Goal: Information Seeking & Learning: Learn about a topic

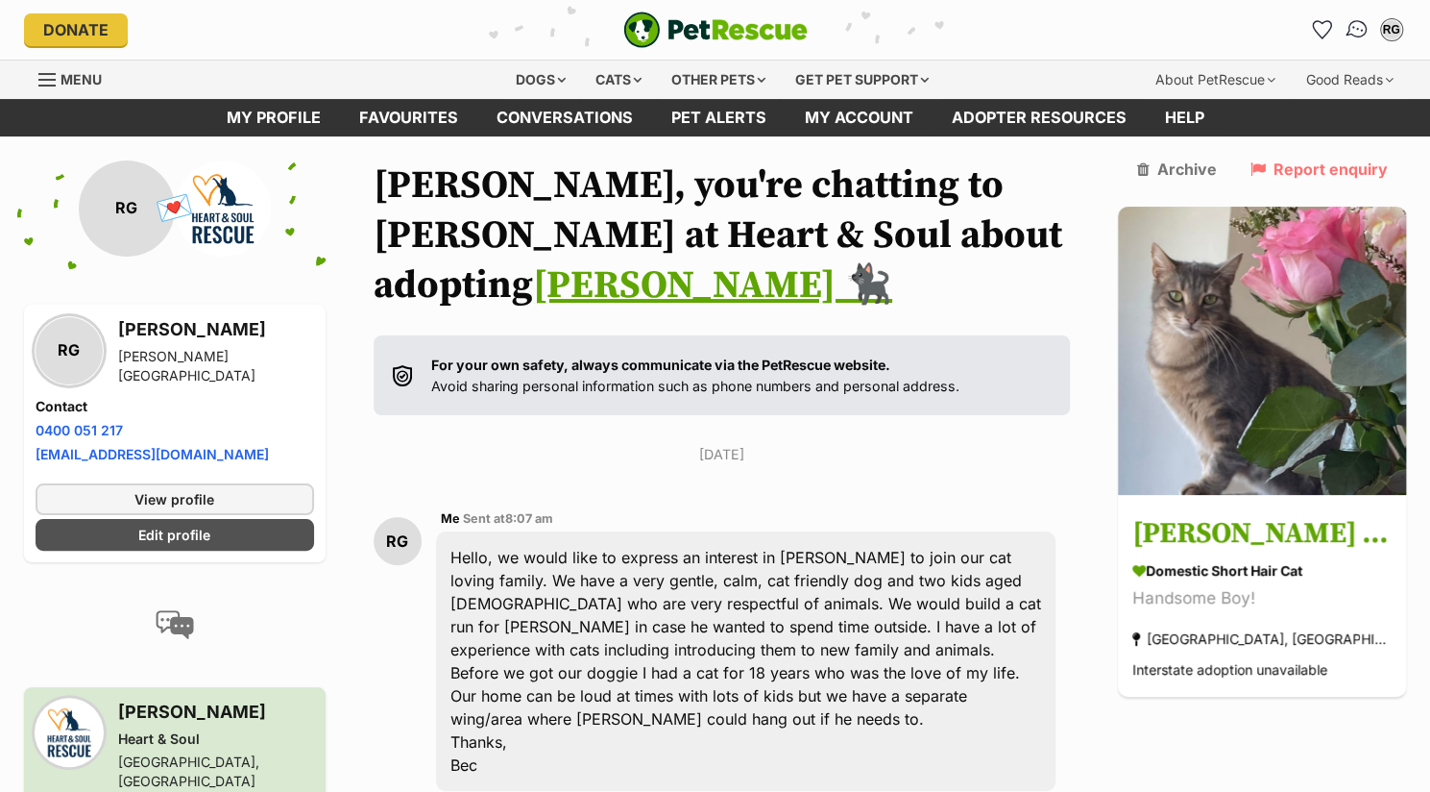
click at [1355, 34] on img "Conversations" at bounding box center [1357, 29] width 26 height 25
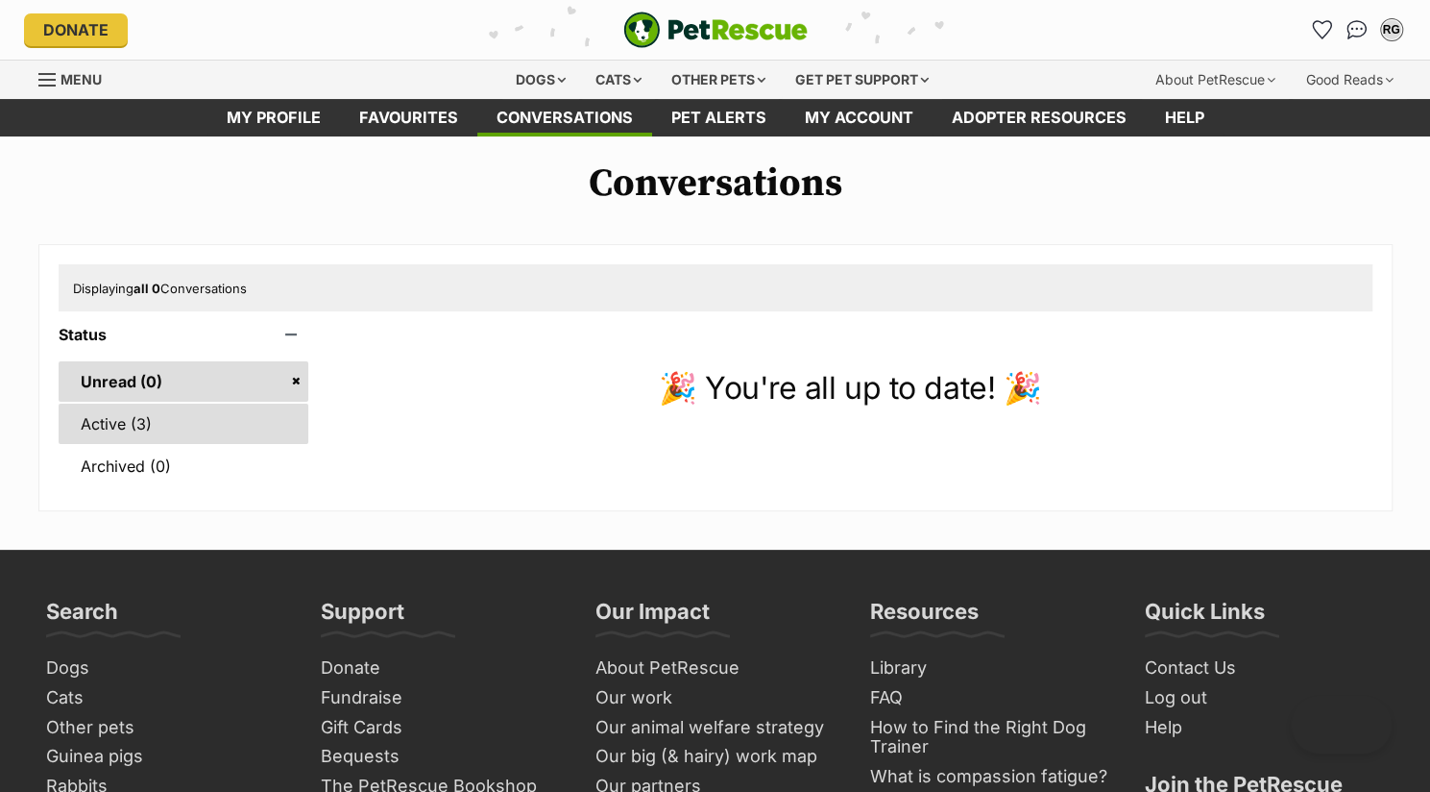
click at [105, 420] on link "Active (3)" at bounding box center [184, 423] width 251 height 40
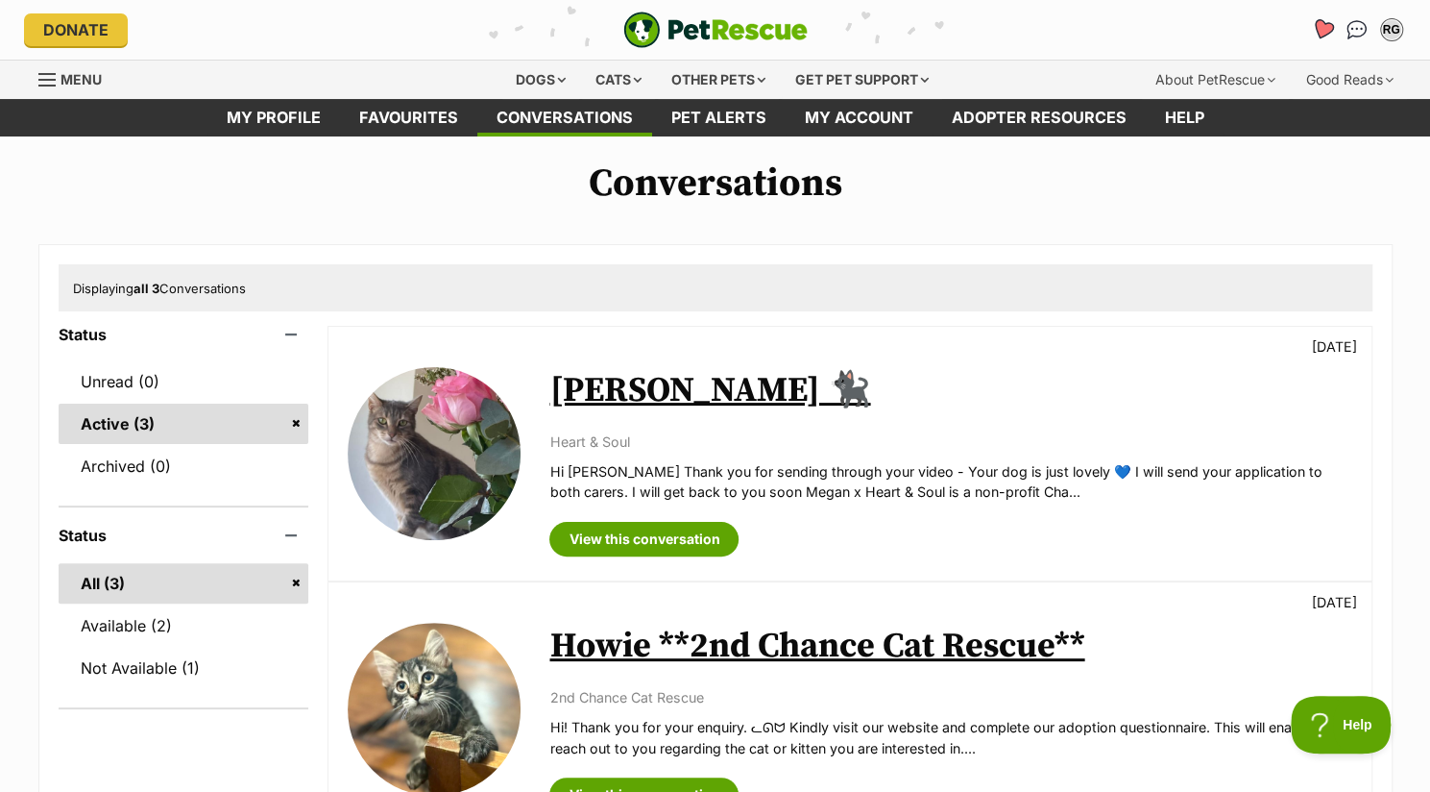
click at [1316, 36] on icon "Favourites" at bounding box center [1322, 29] width 26 height 25
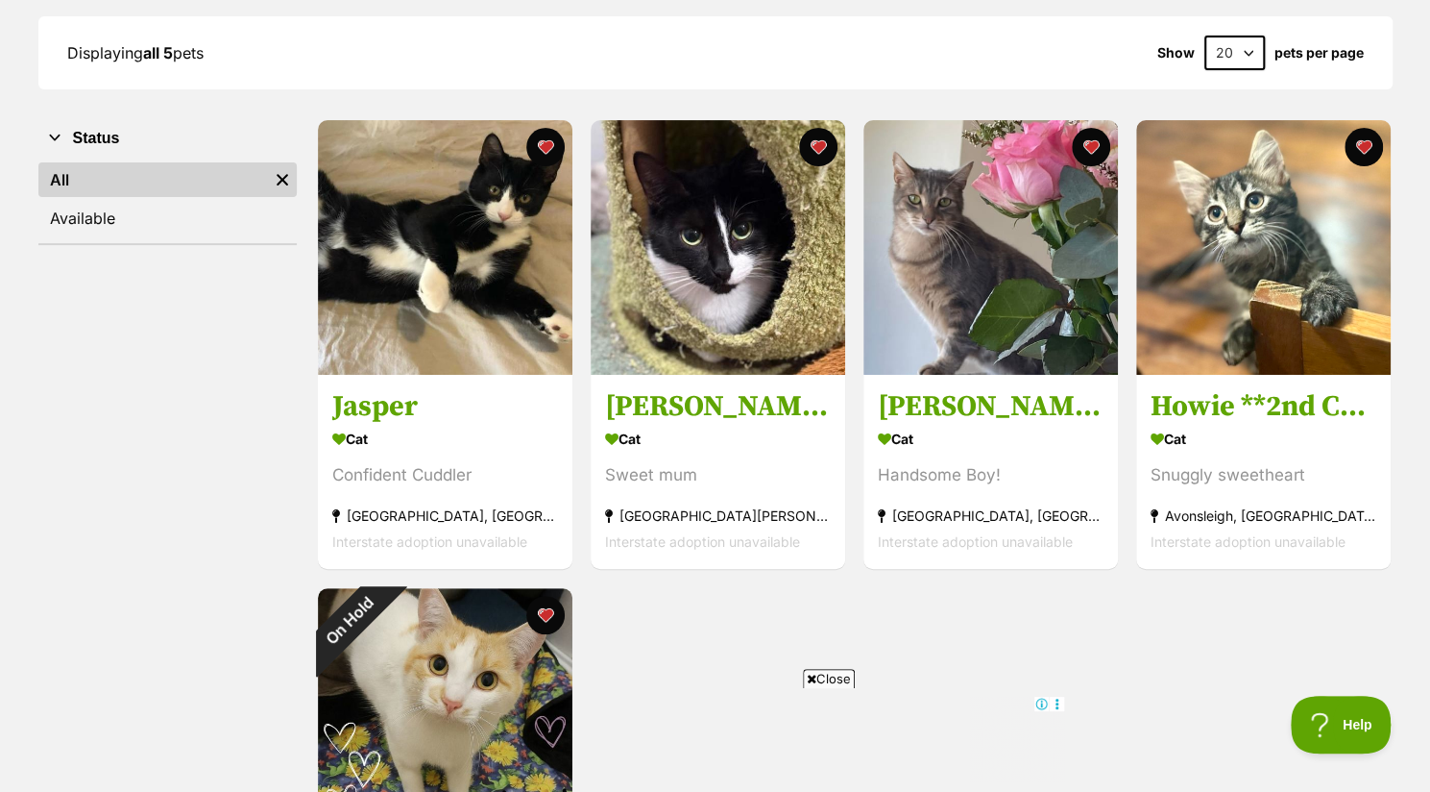
scroll to position [273, 0]
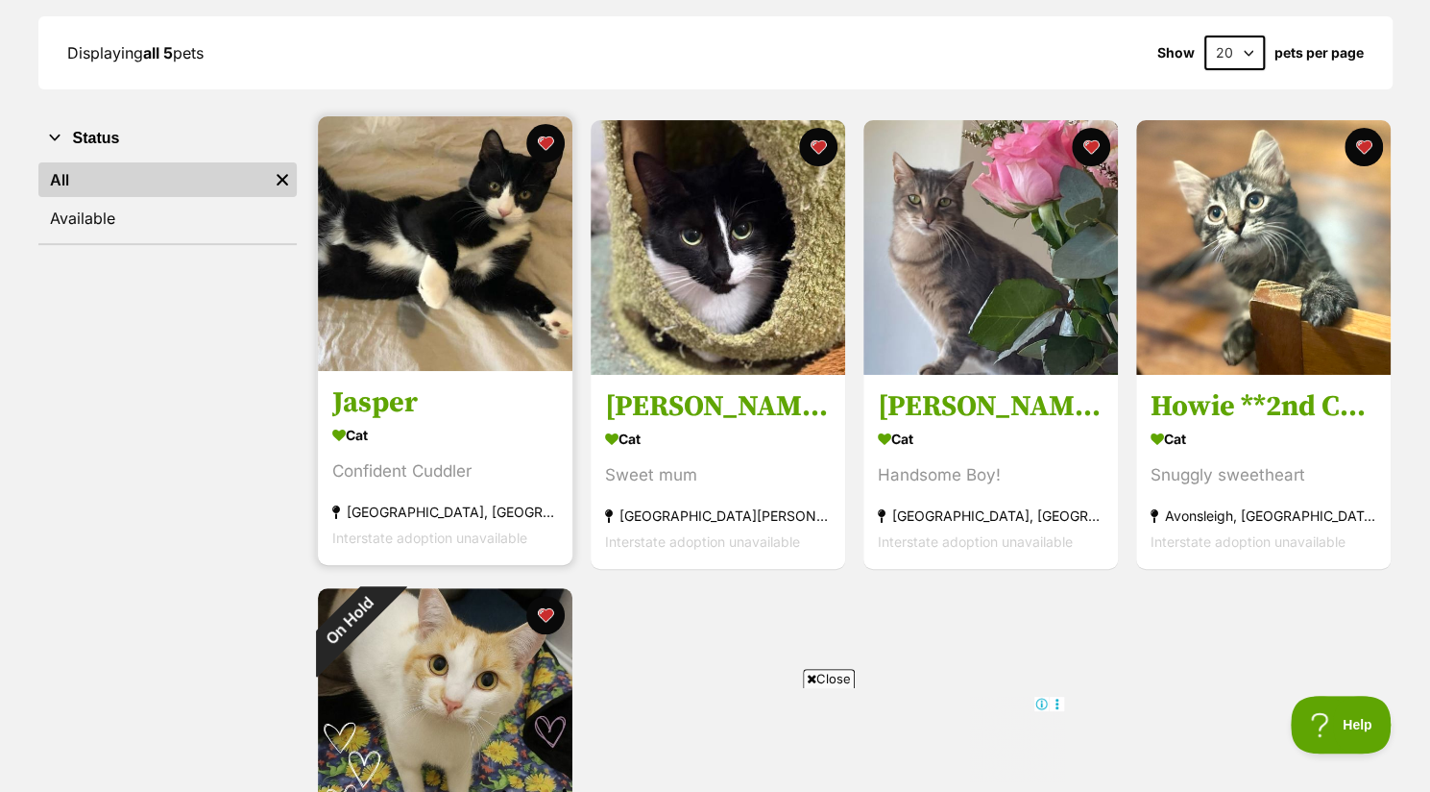
click at [427, 393] on h3 "Jasper" at bounding box center [445, 403] width 226 height 37
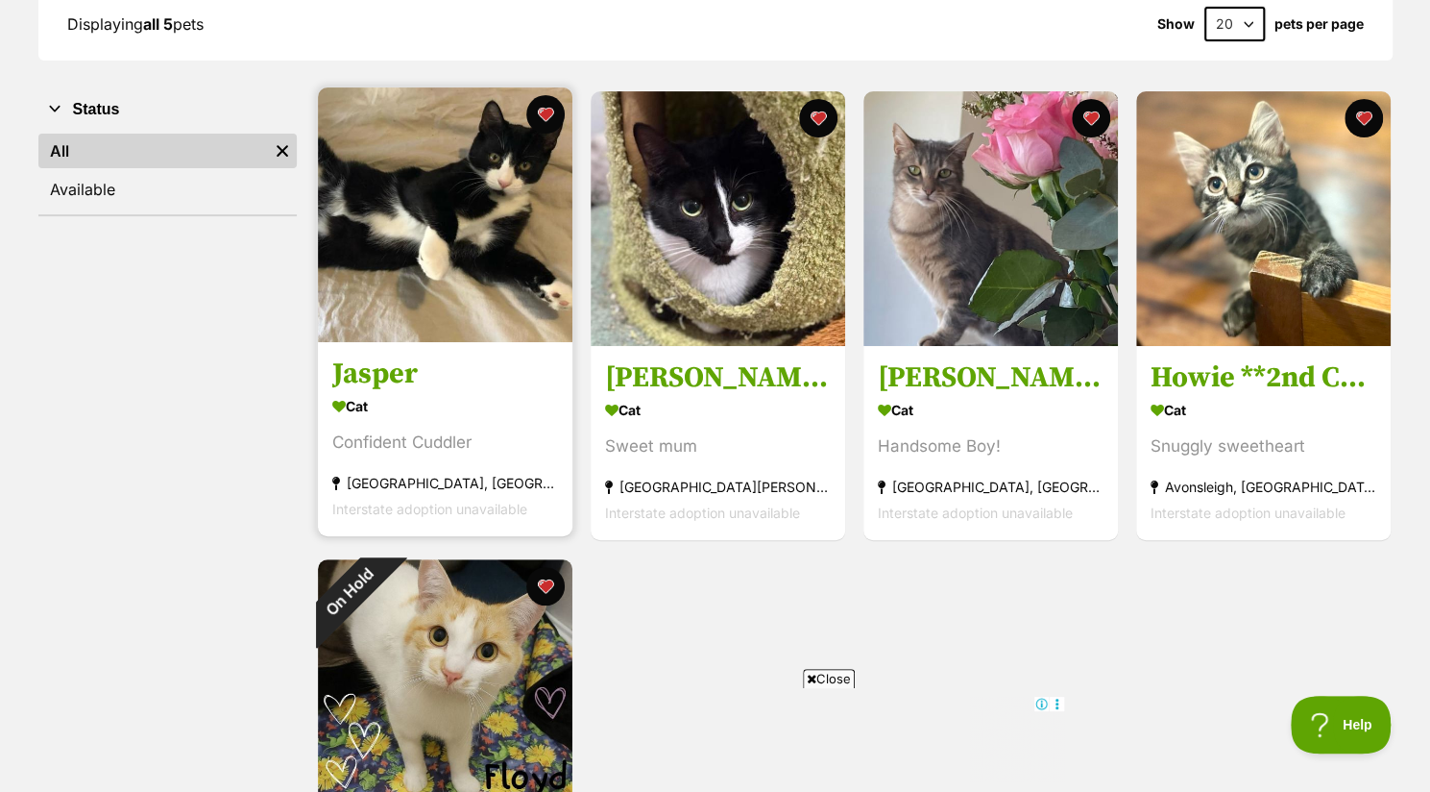
click at [421, 327] on img at bounding box center [445, 214] width 255 height 255
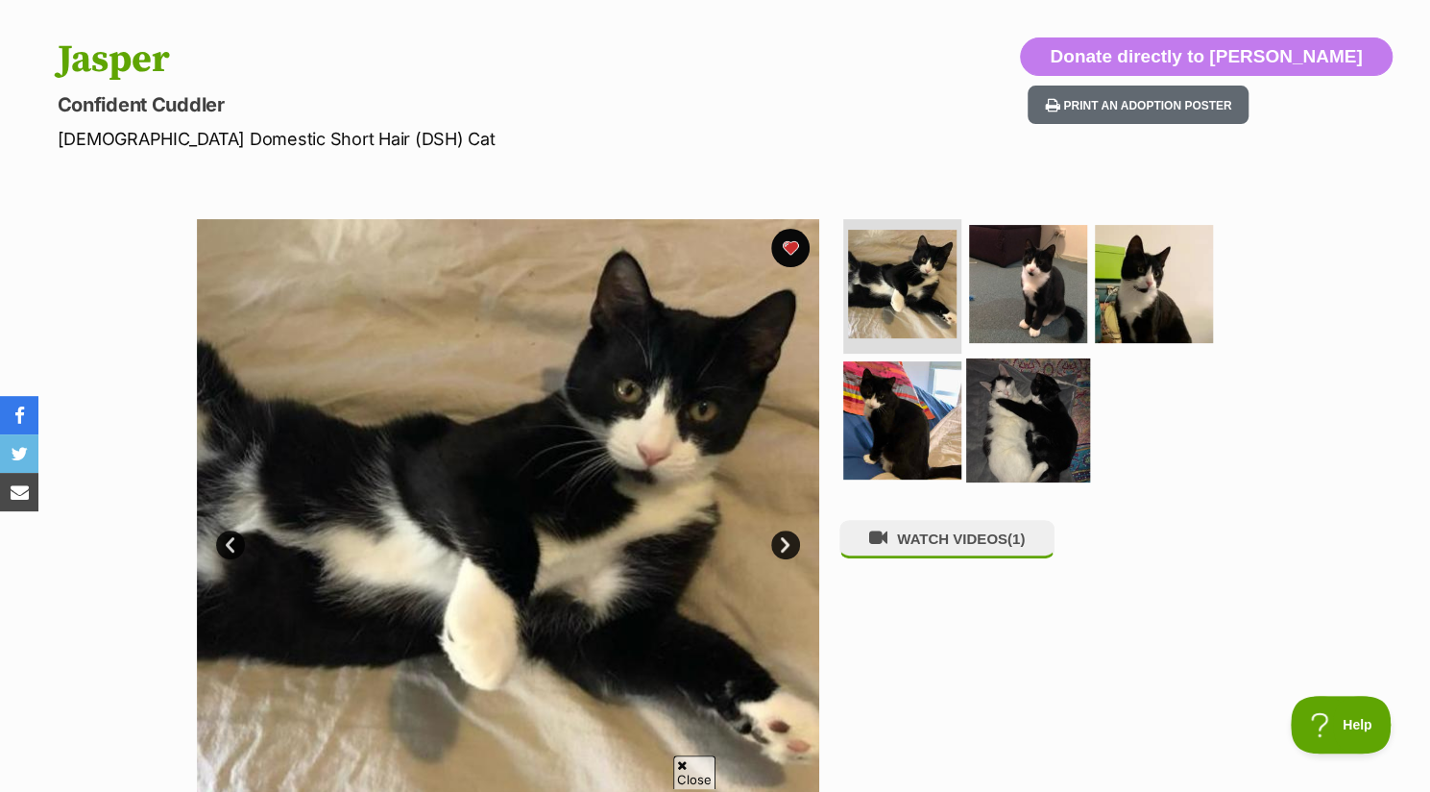
click at [1038, 429] on img at bounding box center [1028, 419] width 124 height 124
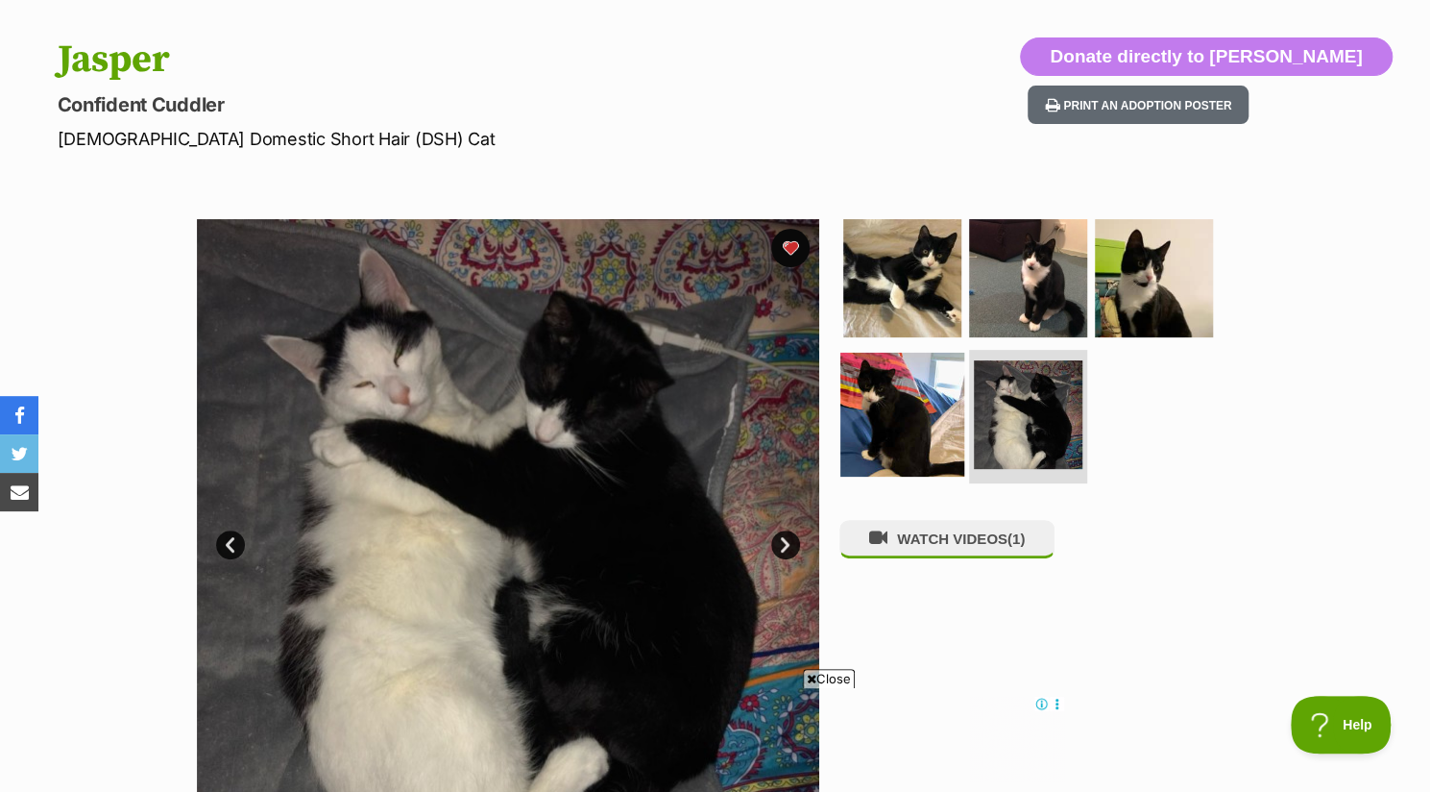
click at [882, 441] on img at bounding box center [903, 414] width 124 height 124
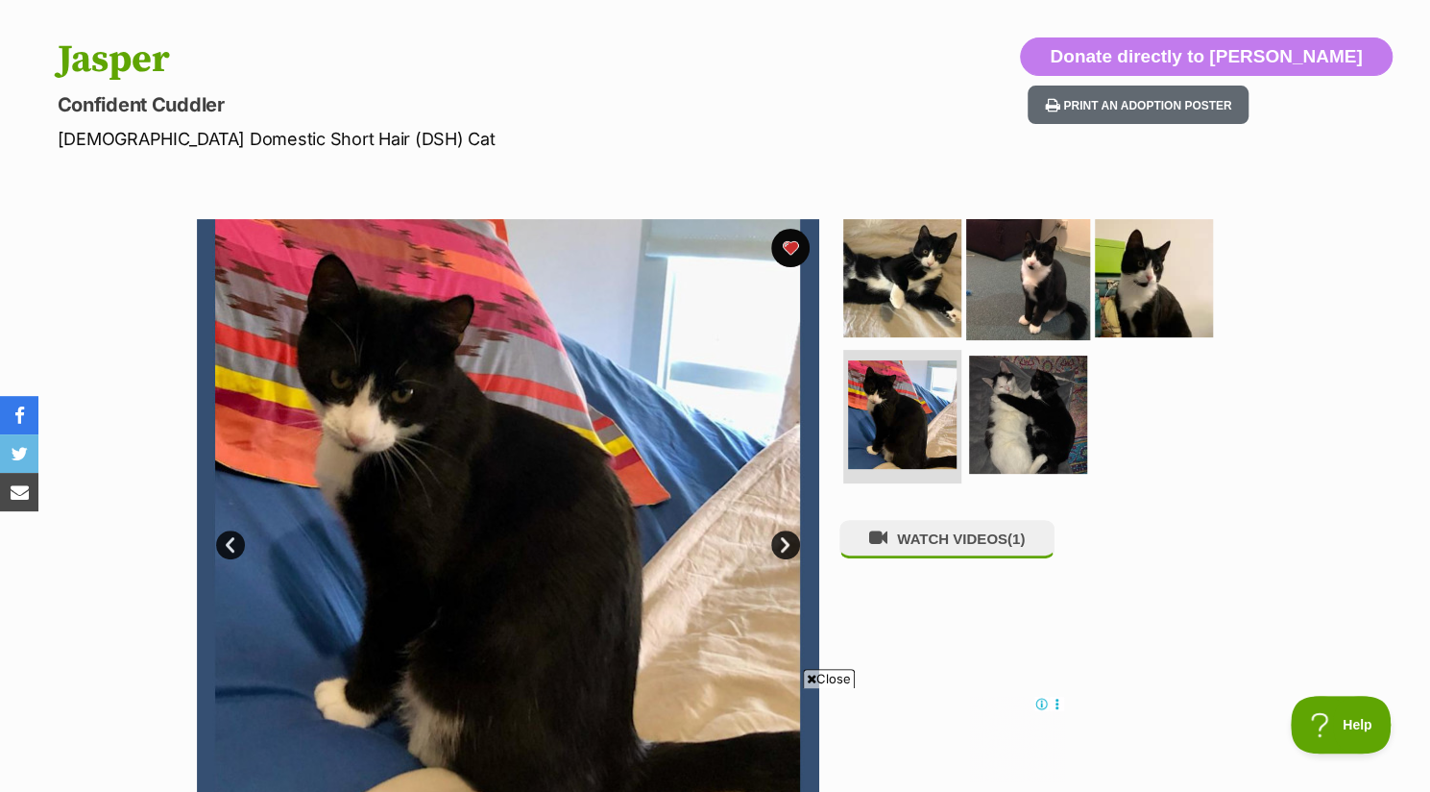
click at [987, 293] on img at bounding box center [1028, 278] width 124 height 124
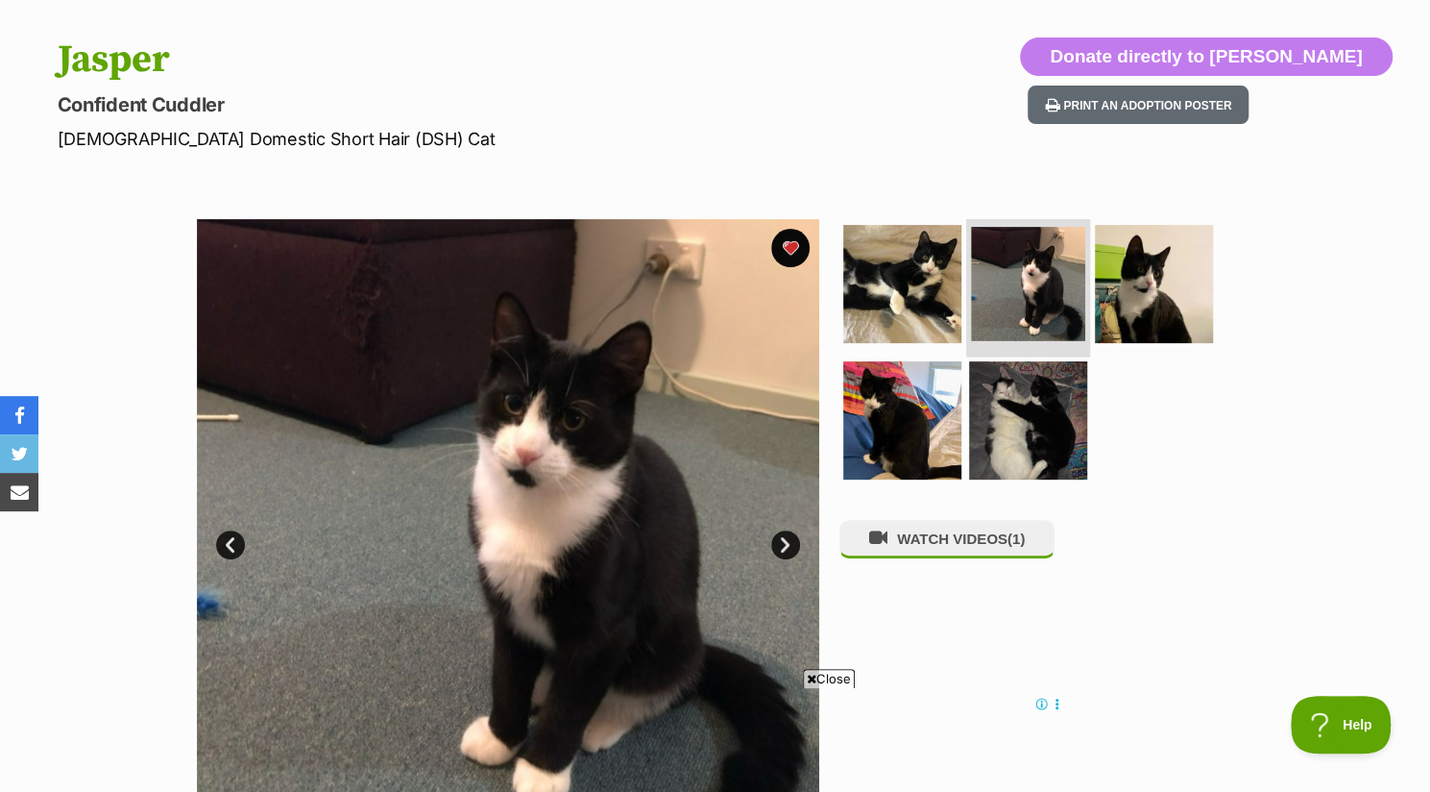
click at [1067, 271] on img at bounding box center [1028, 284] width 114 height 114
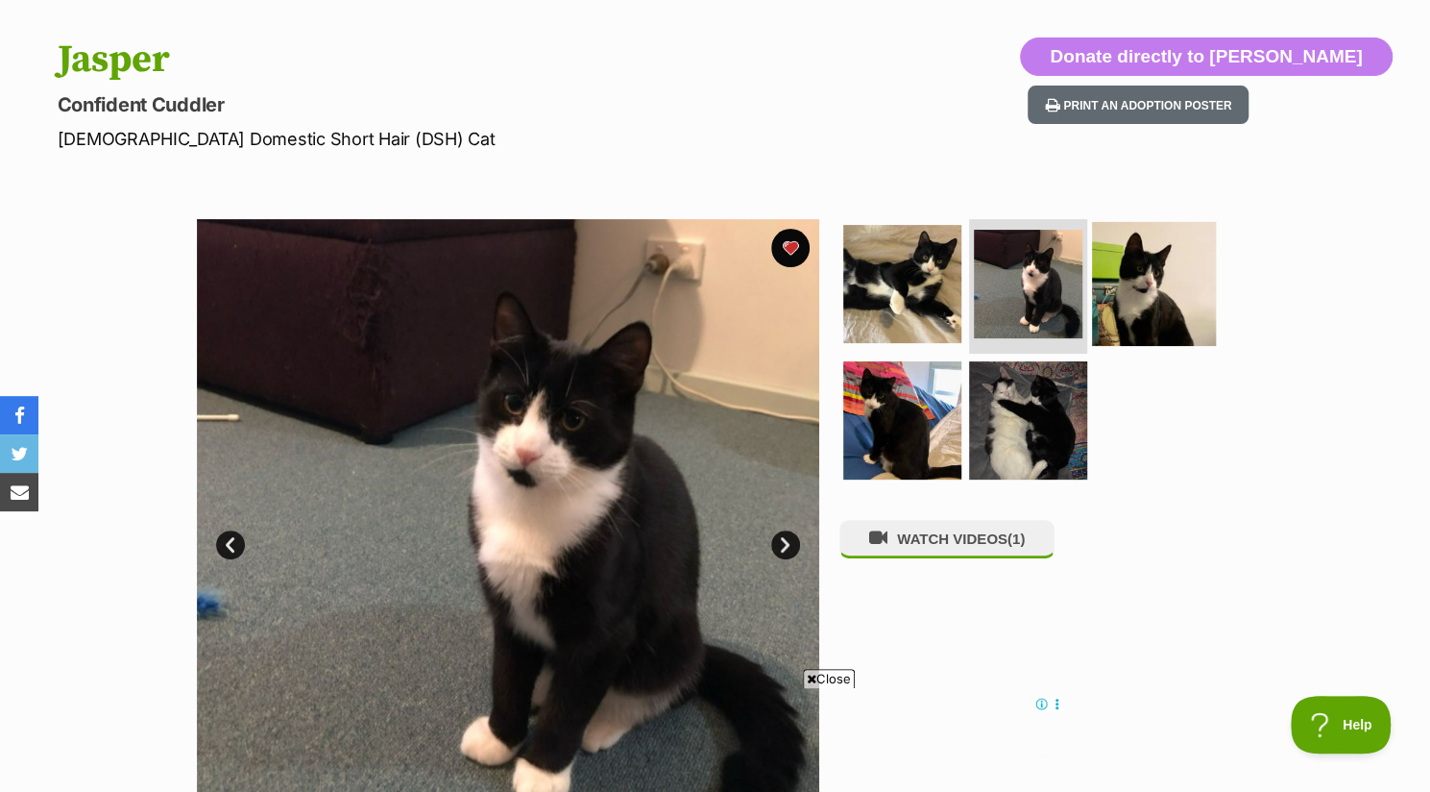
click at [1151, 289] on img at bounding box center [1154, 284] width 124 height 124
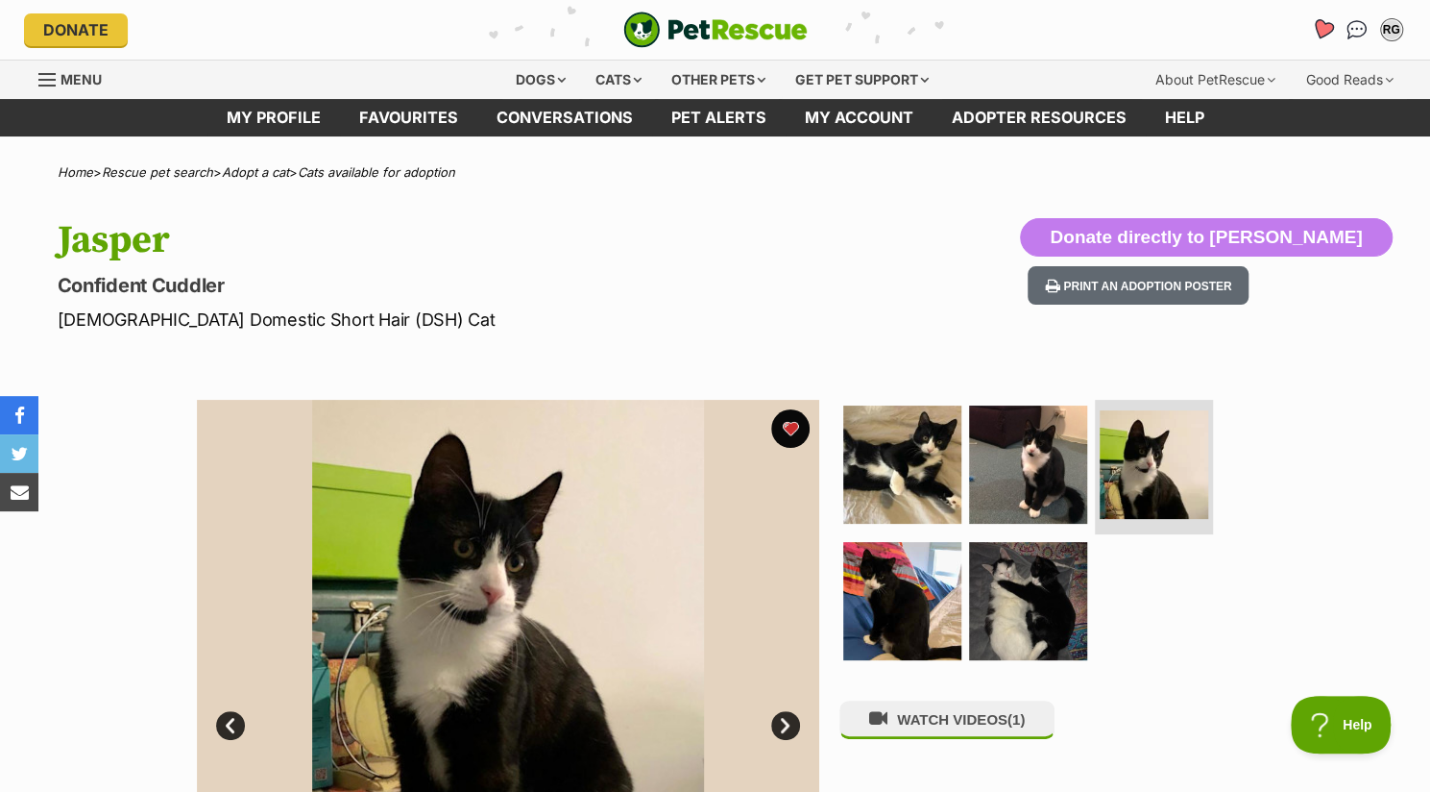
click at [1326, 30] on icon "Favourites" at bounding box center [1321, 29] width 23 height 22
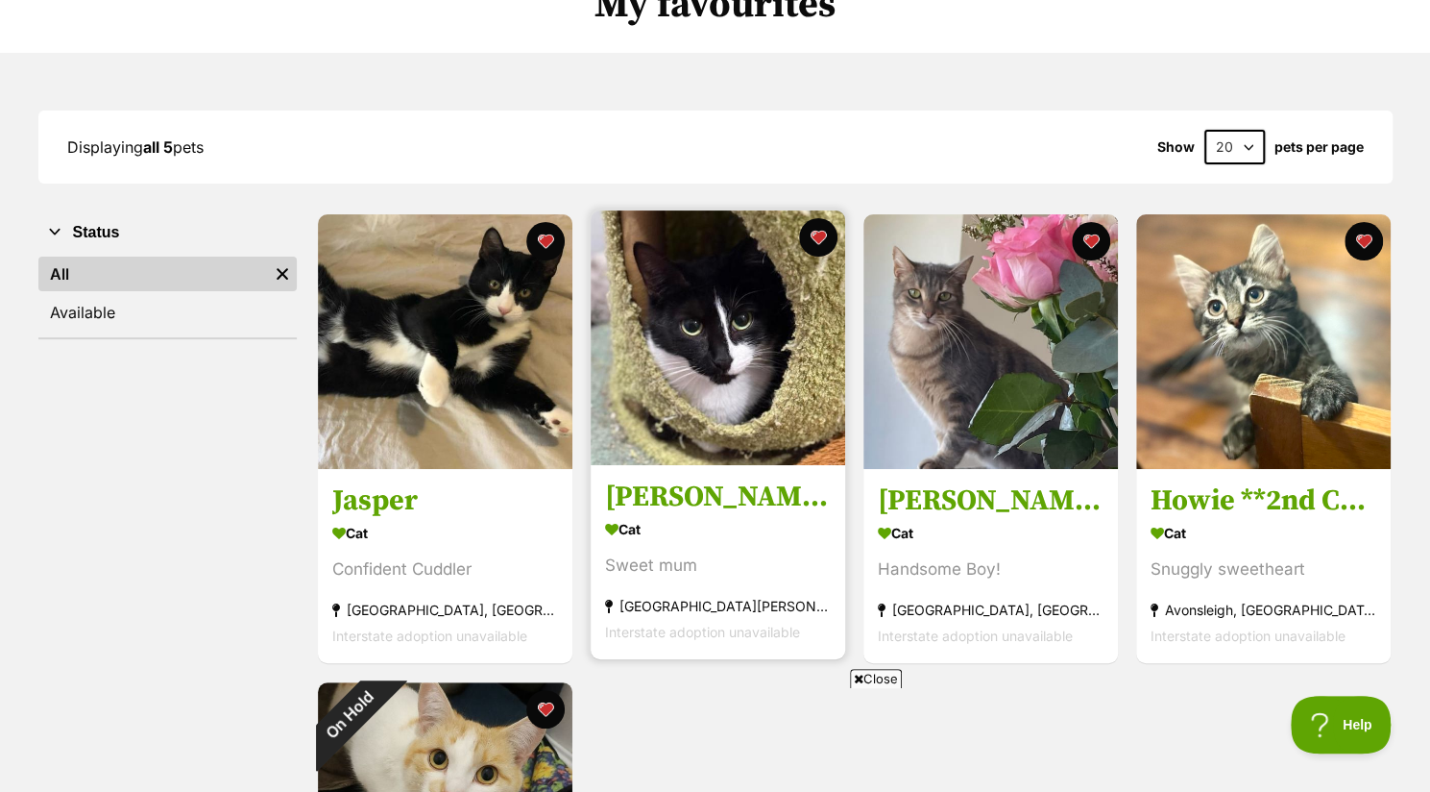
click at [667, 552] on section "Cat Sweet mum [GEOGRAPHIC_DATA][PERSON_NAME], [GEOGRAPHIC_DATA] Interstate adop…" at bounding box center [718, 581] width 226 height 130
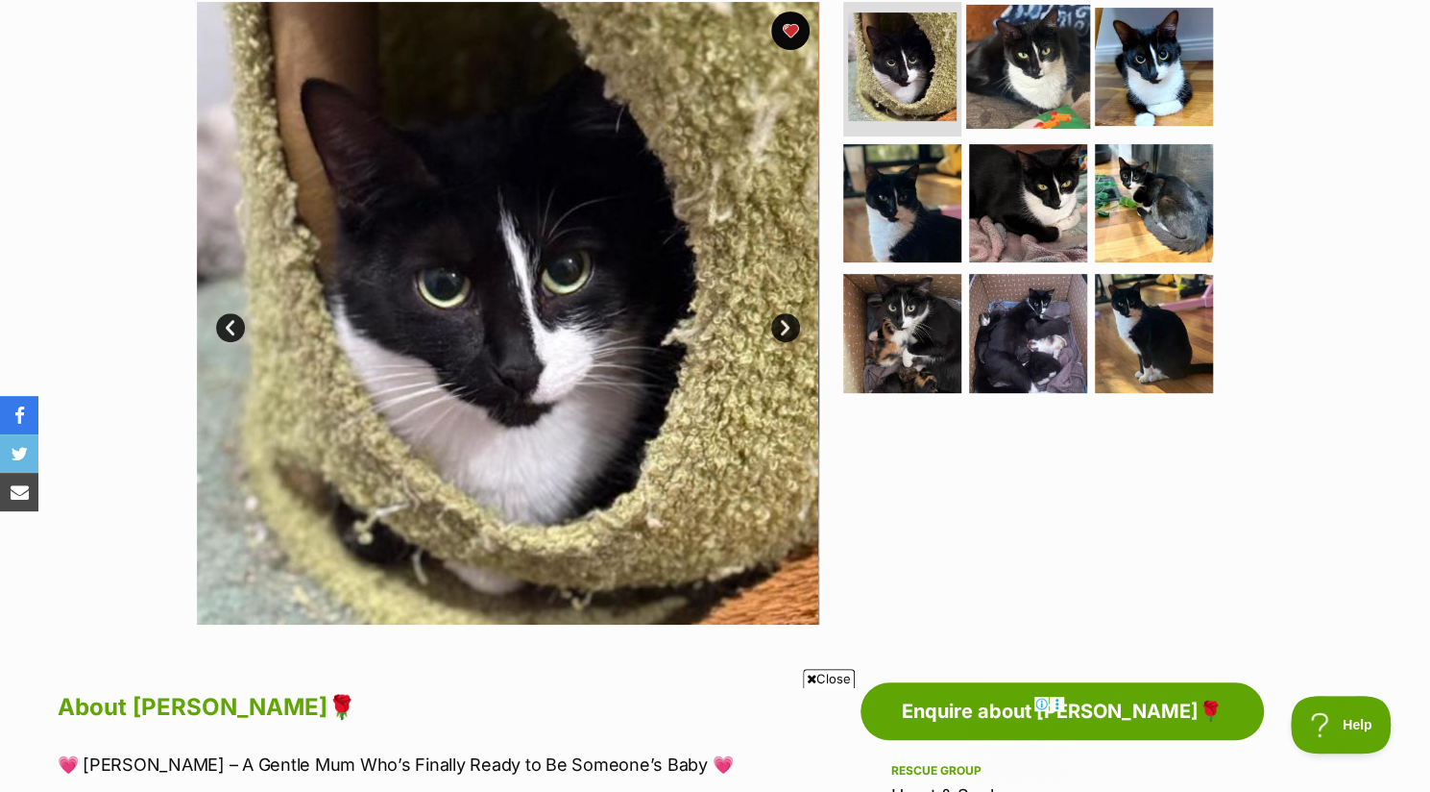
click at [1033, 93] on img at bounding box center [1028, 67] width 124 height 124
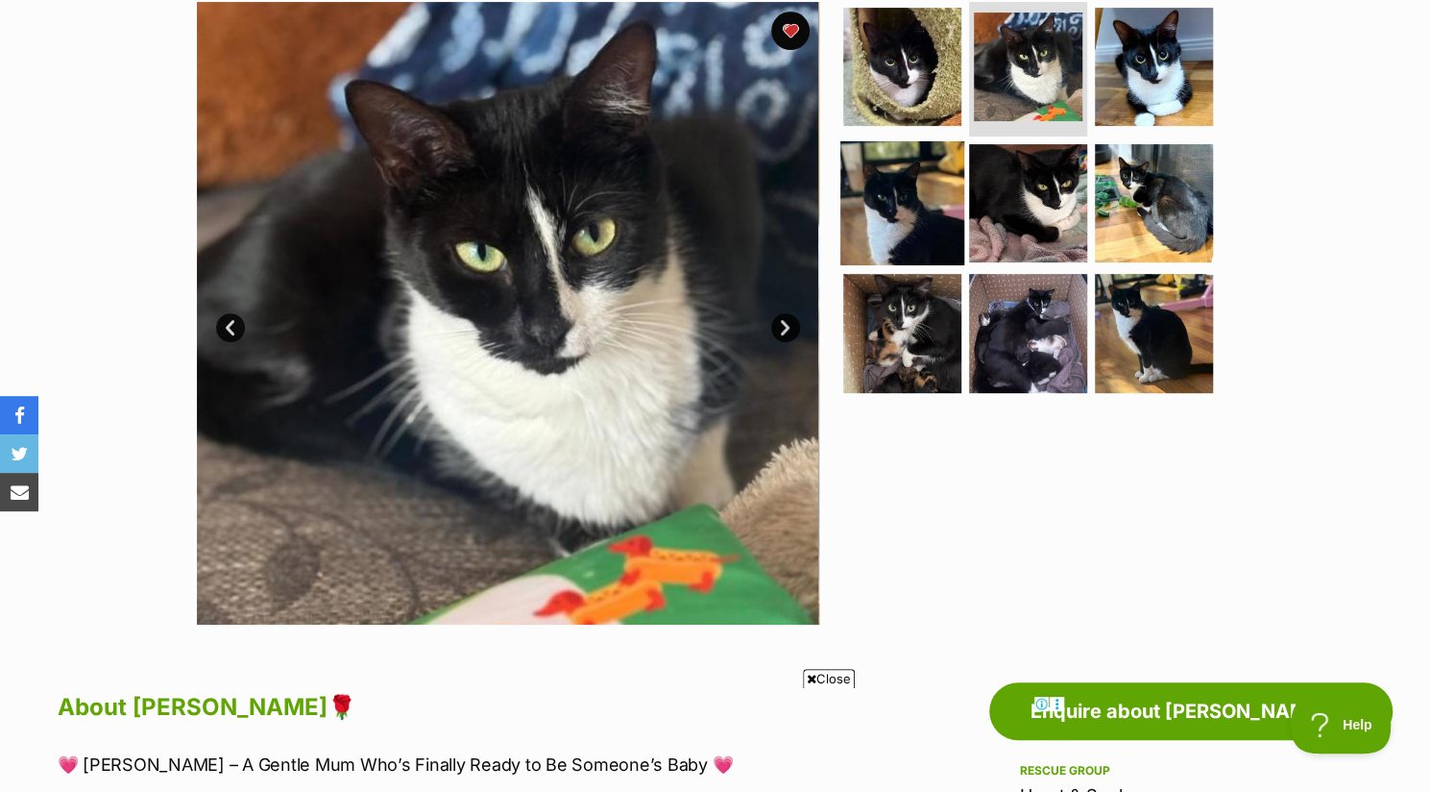
click at [951, 193] on img at bounding box center [903, 202] width 124 height 124
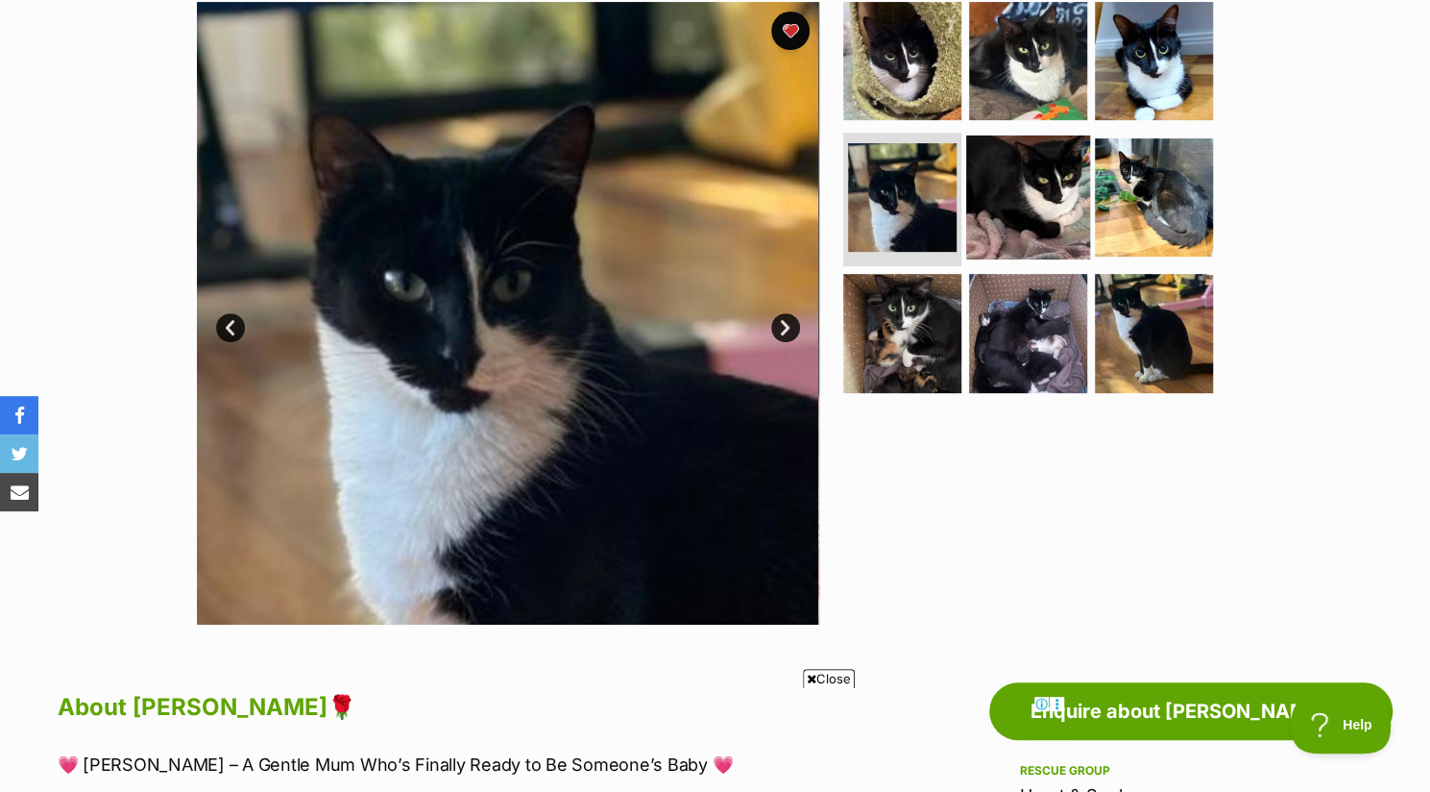
click at [1033, 195] on img at bounding box center [1028, 196] width 124 height 124
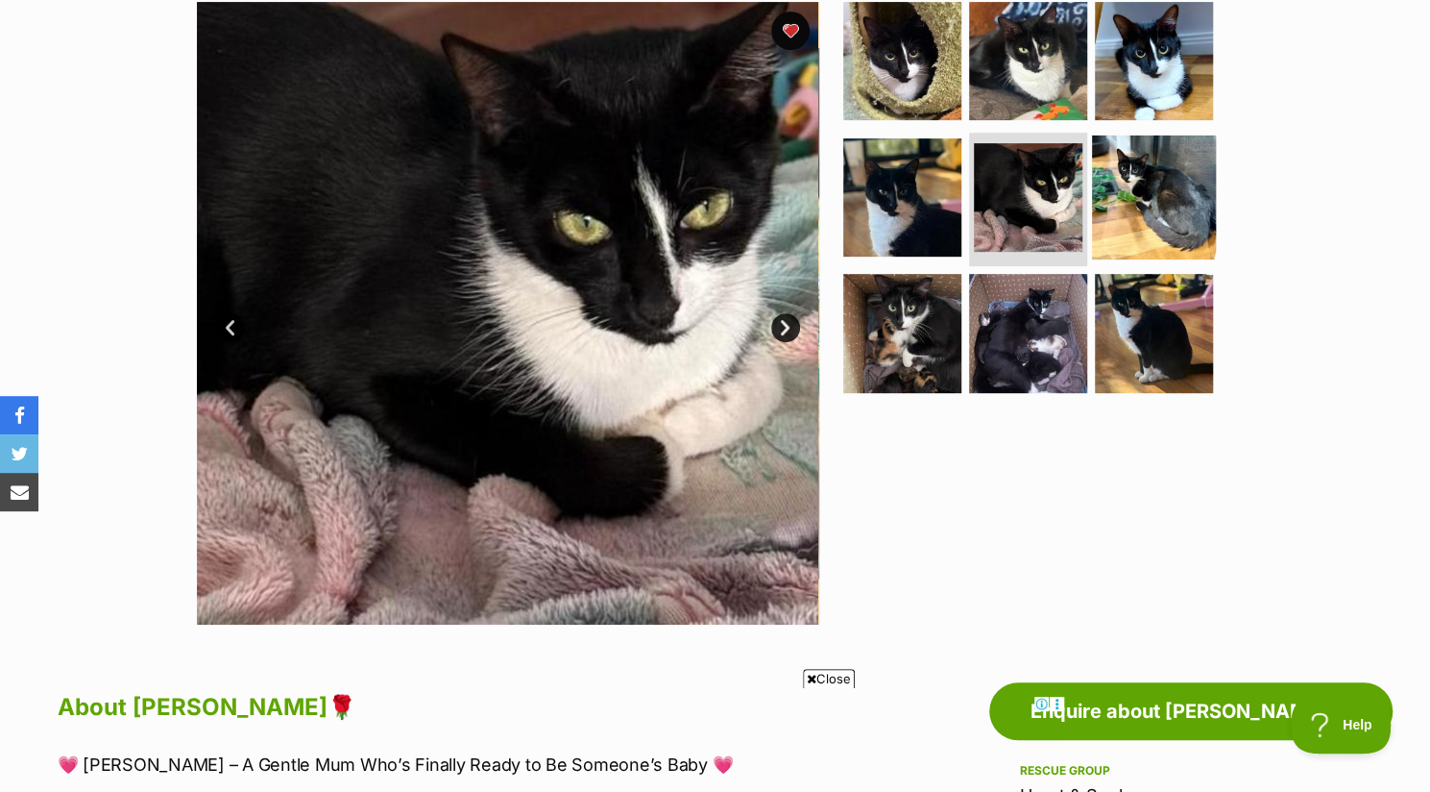
click at [1158, 195] on img at bounding box center [1154, 196] width 124 height 124
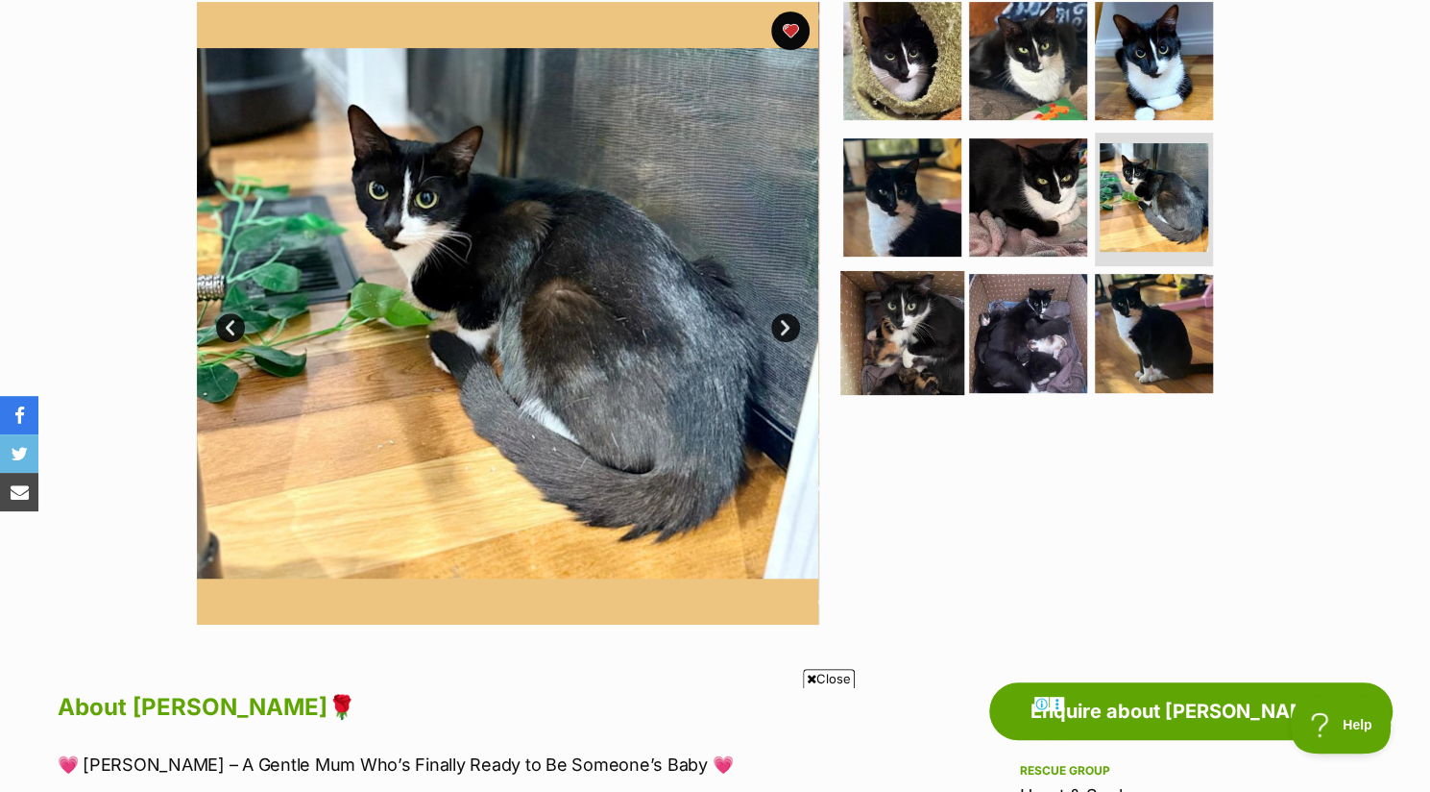
click at [924, 312] on img at bounding box center [903, 333] width 124 height 124
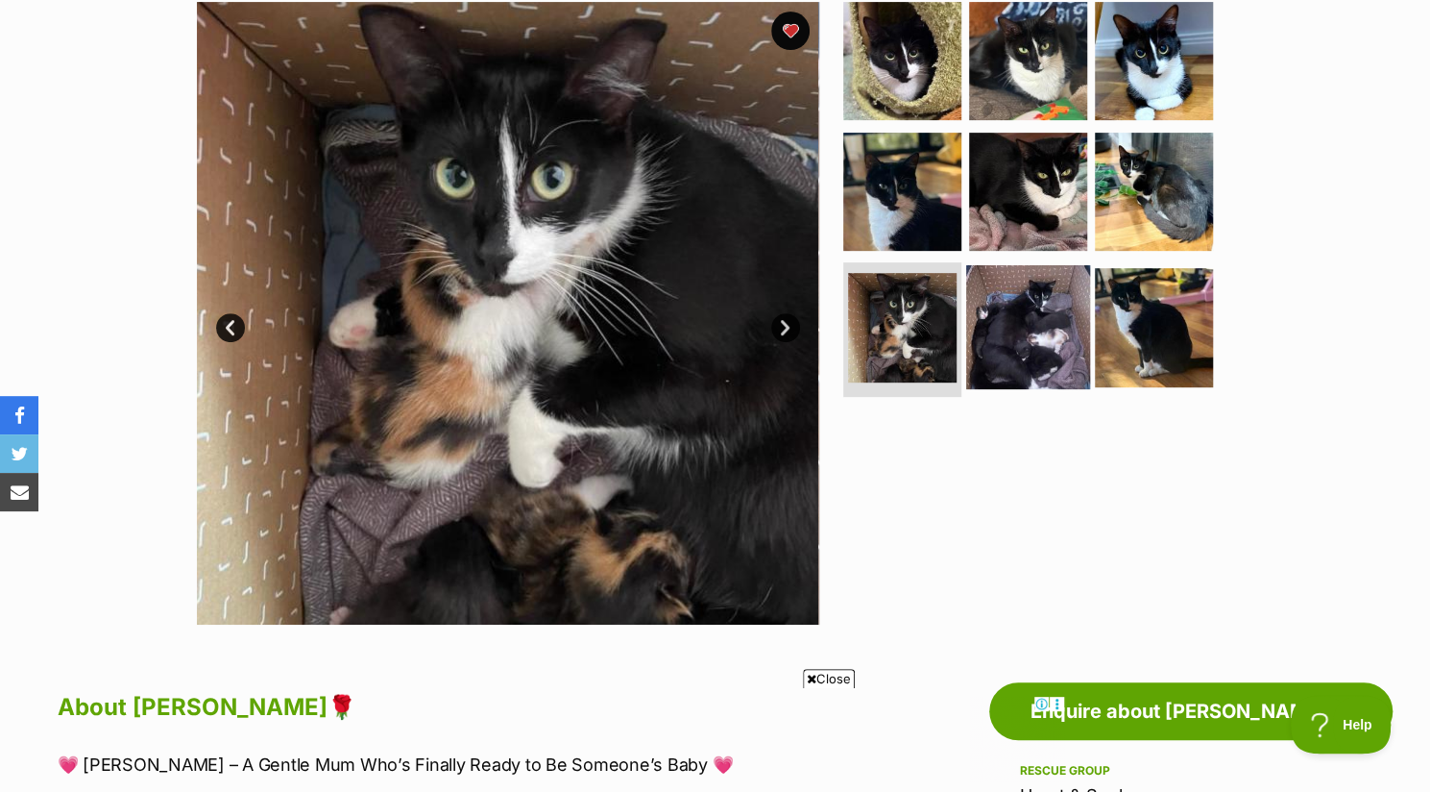
click at [1024, 309] on img at bounding box center [1028, 327] width 124 height 124
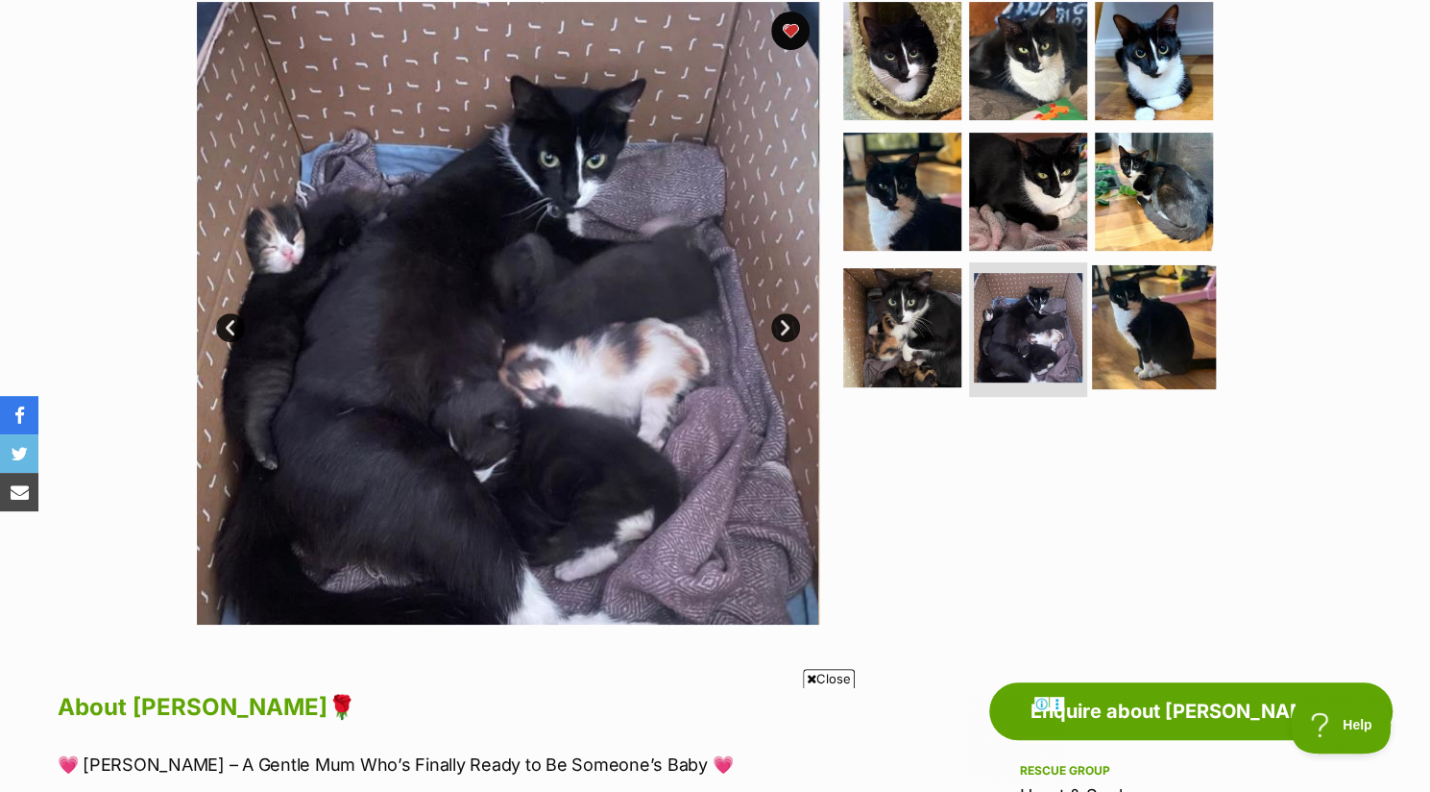
click at [1099, 294] on img at bounding box center [1154, 327] width 124 height 124
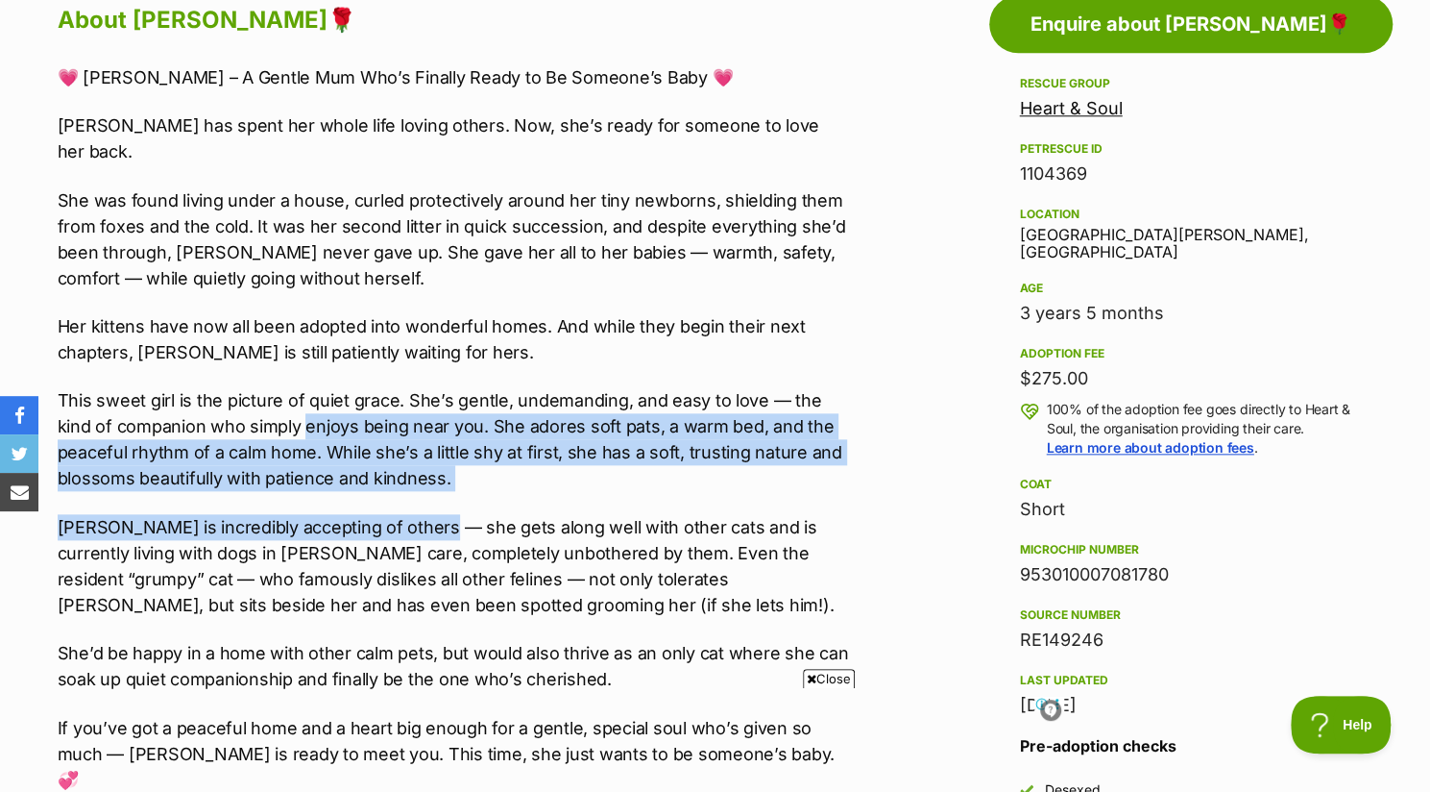
drag, startPoint x: 263, startPoint y: 399, endPoint x: 428, endPoint y: 520, distance: 204.8
click at [428, 520] on div "💗 Chloe – A Gentle Mum Who’s Finally Ready to Be Someone’s Baby 💗 Chloe has spe…" at bounding box center [454, 428] width 793 height 728
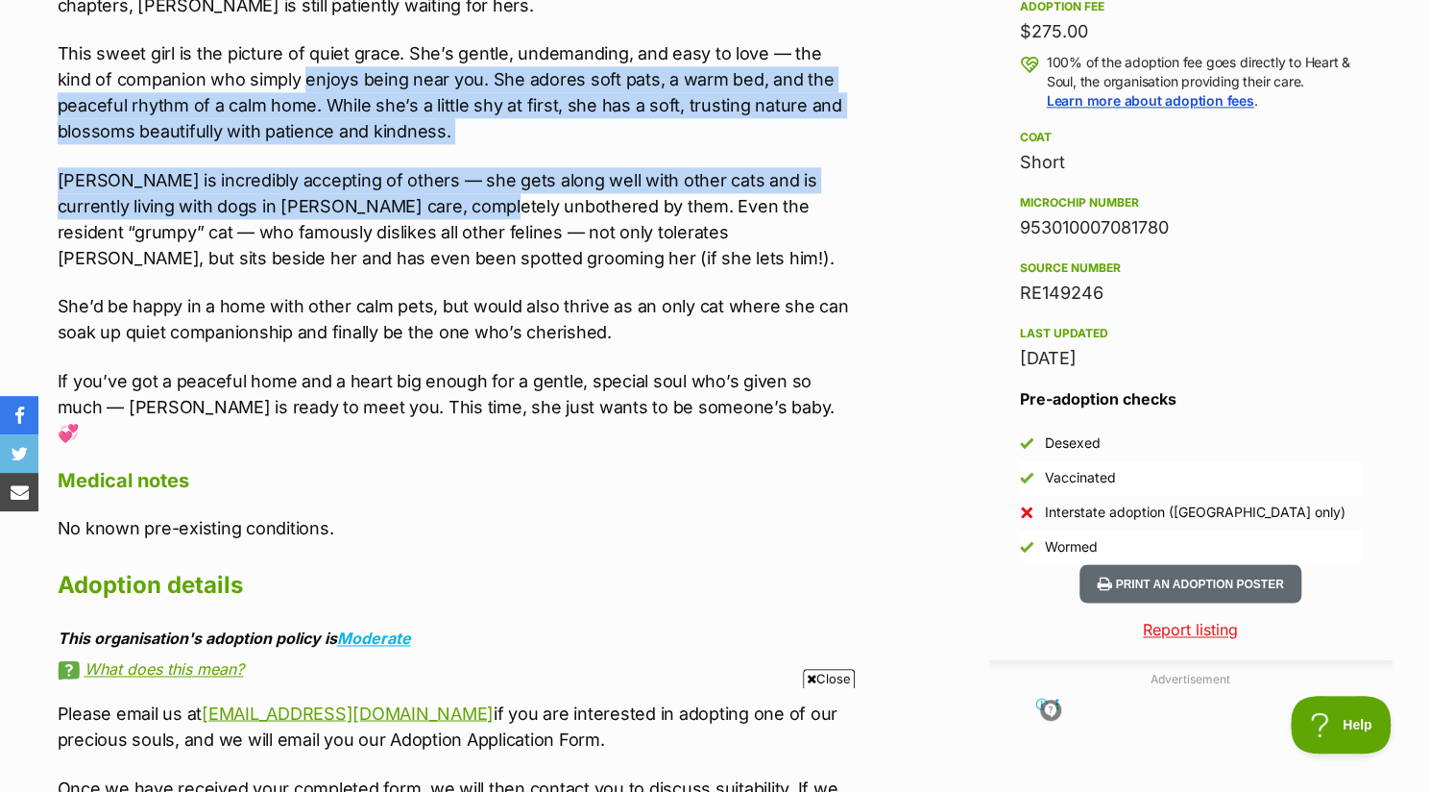
scroll to position [1432, 0]
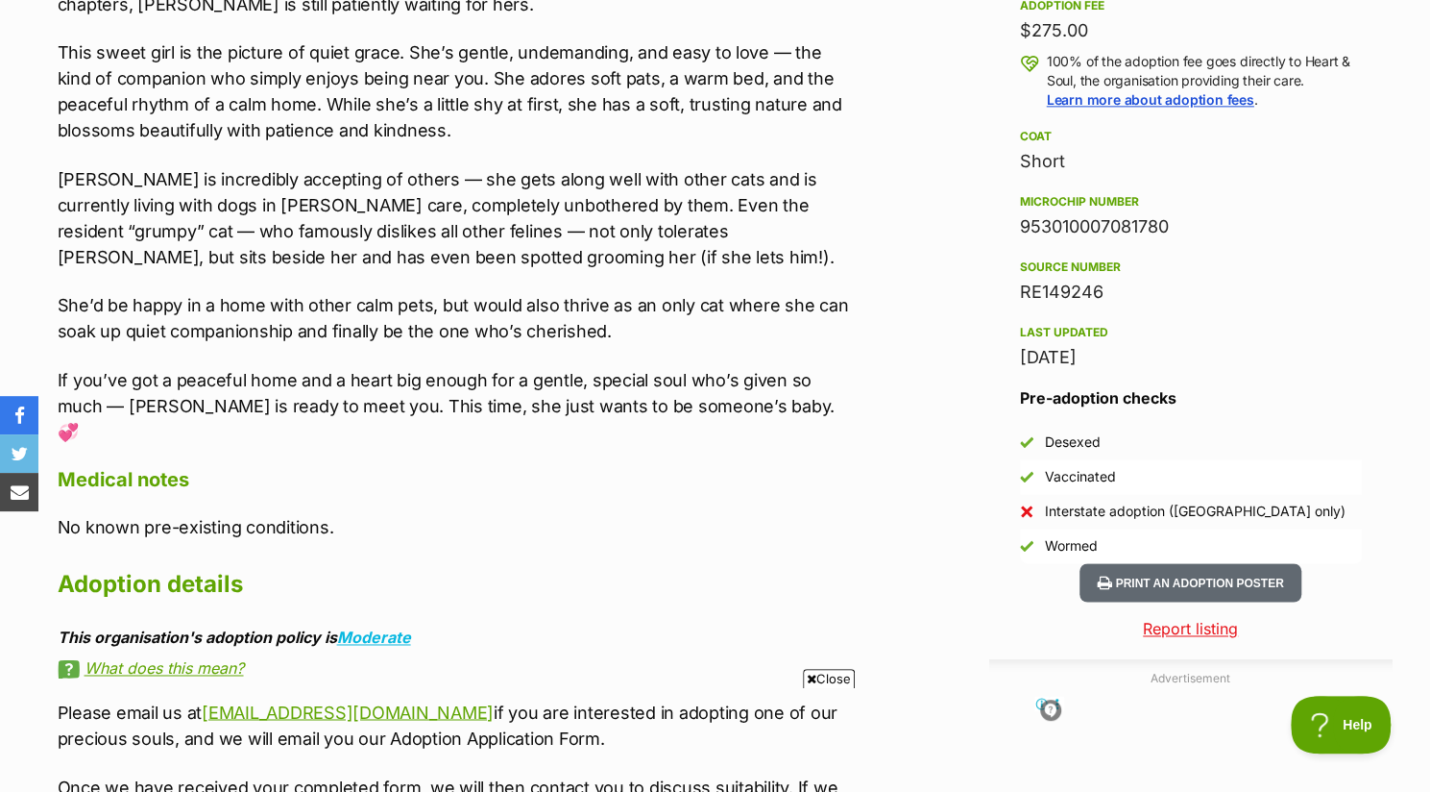
click at [461, 203] on p "Chloe is incredibly accepting of others — she gets along well with other cats a…" at bounding box center [454, 218] width 793 height 104
drag, startPoint x: 106, startPoint y: 278, endPoint x: 225, endPoint y: 282, distance: 119.2
click at [225, 292] on p "She’d be happy in a home with other calm pets, but would also thrive as an only…" at bounding box center [454, 318] width 793 height 52
click at [144, 234] on p "Chloe is incredibly accepting of others — she gets along well with other cats a…" at bounding box center [454, 218] width 793 height 104
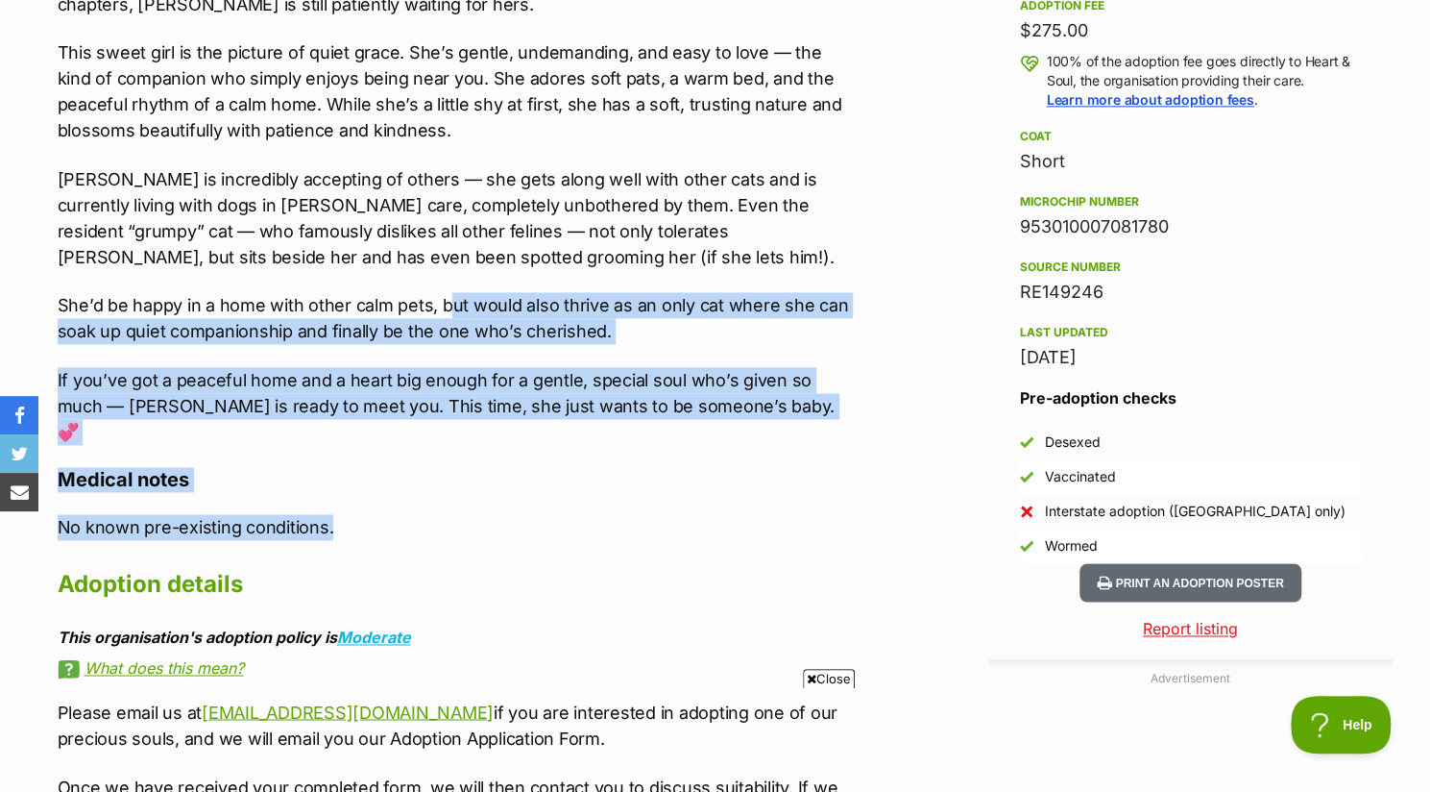
drag, startPoint x: 449, startPoint y: 287, endPoint x: 597, endPoint y: 449, distance: 219.6
click at [597, 449] on div "About Chloe🌹 💗 Chloe – A Gentle Mum Who’s Finally Ready to Be Someone’s Baby 💗 …" at bounding box center [454, 339] width 793 height 1377
click at [511, 447] on div "About Chloe🌹 💗 Chloe – A Gentle Mum Who’s Finally Ready to Be Someone’s Baby 💗 …" at bounding box center [454, 339] width 793 height 1377
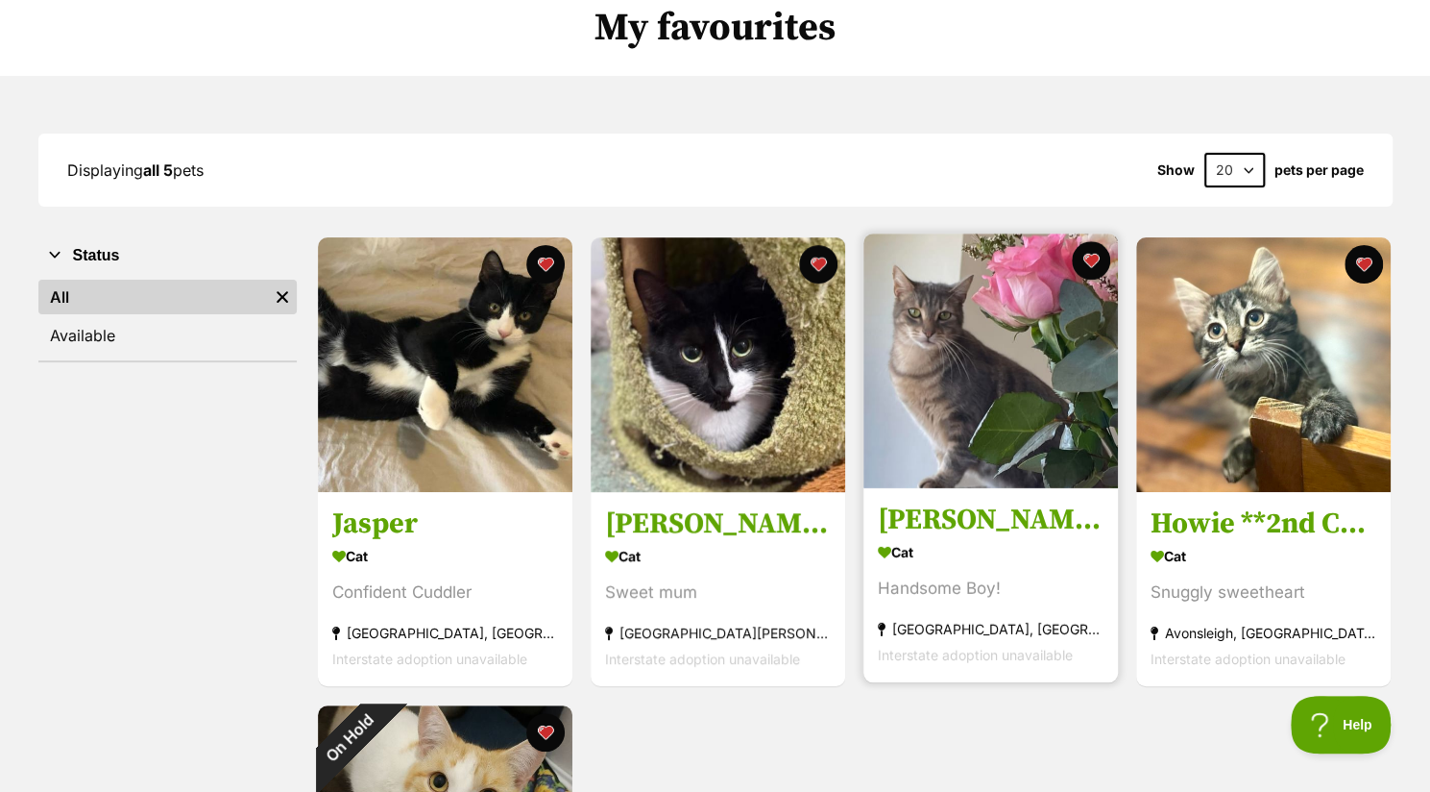
click at [986, 513] on h3 "[PERSON_NAME] 🐈‍⬛" at bounding box center [991, 520] width 226 height 37
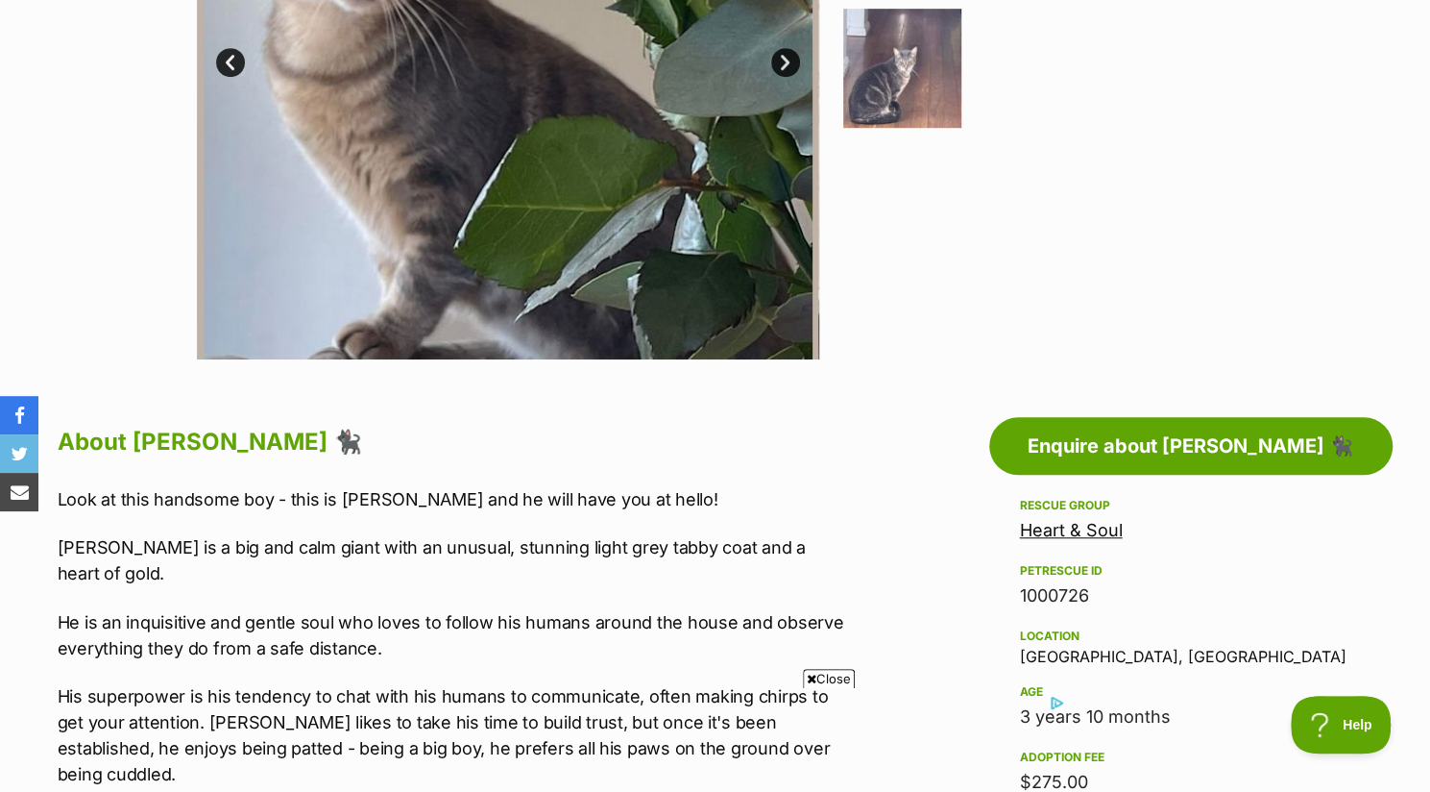
scroll to position [661, 0]
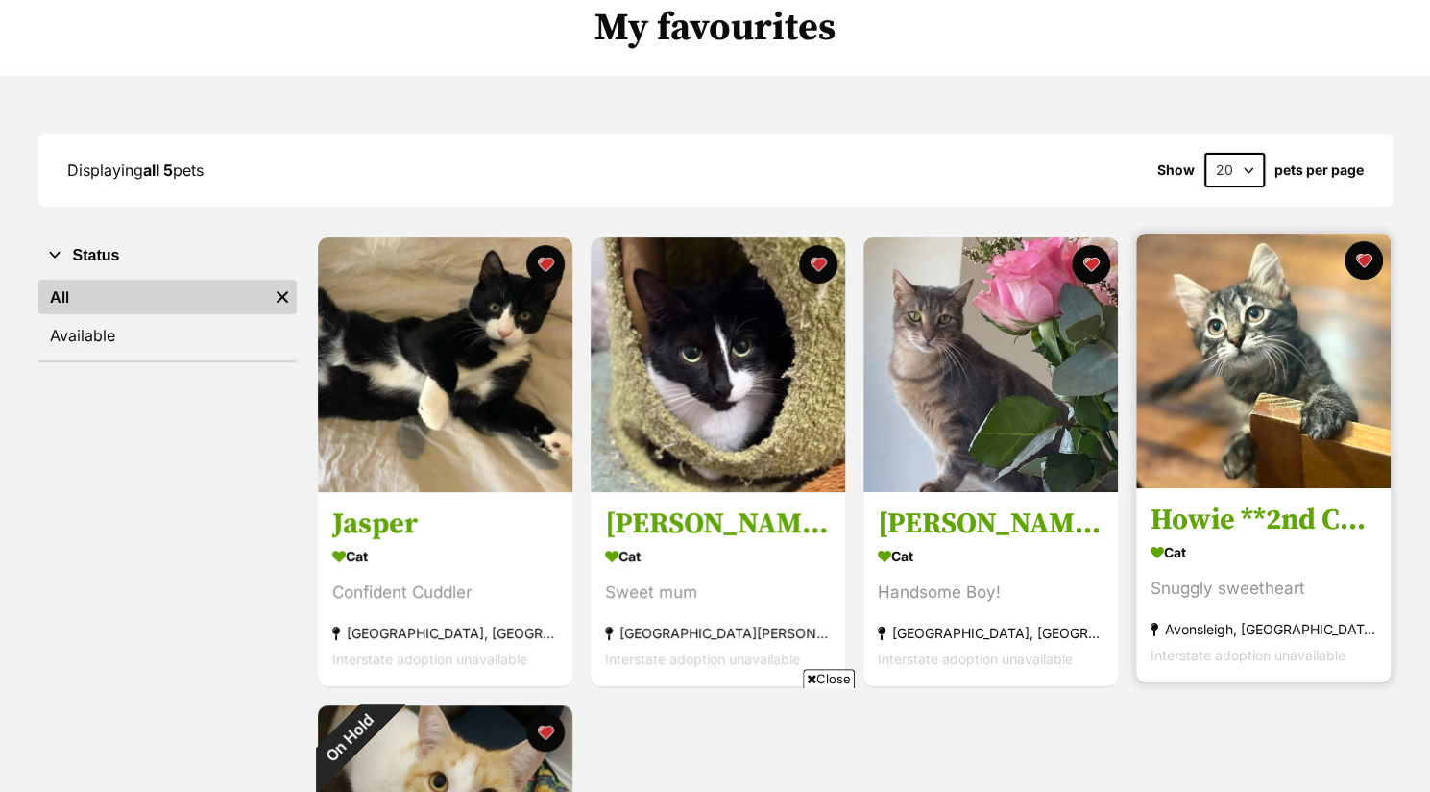
click at [1256, 510] on h3 "Howie **2nd Chance Cat Rescue**" at bounding box center [1264, 520] width 226 height 37
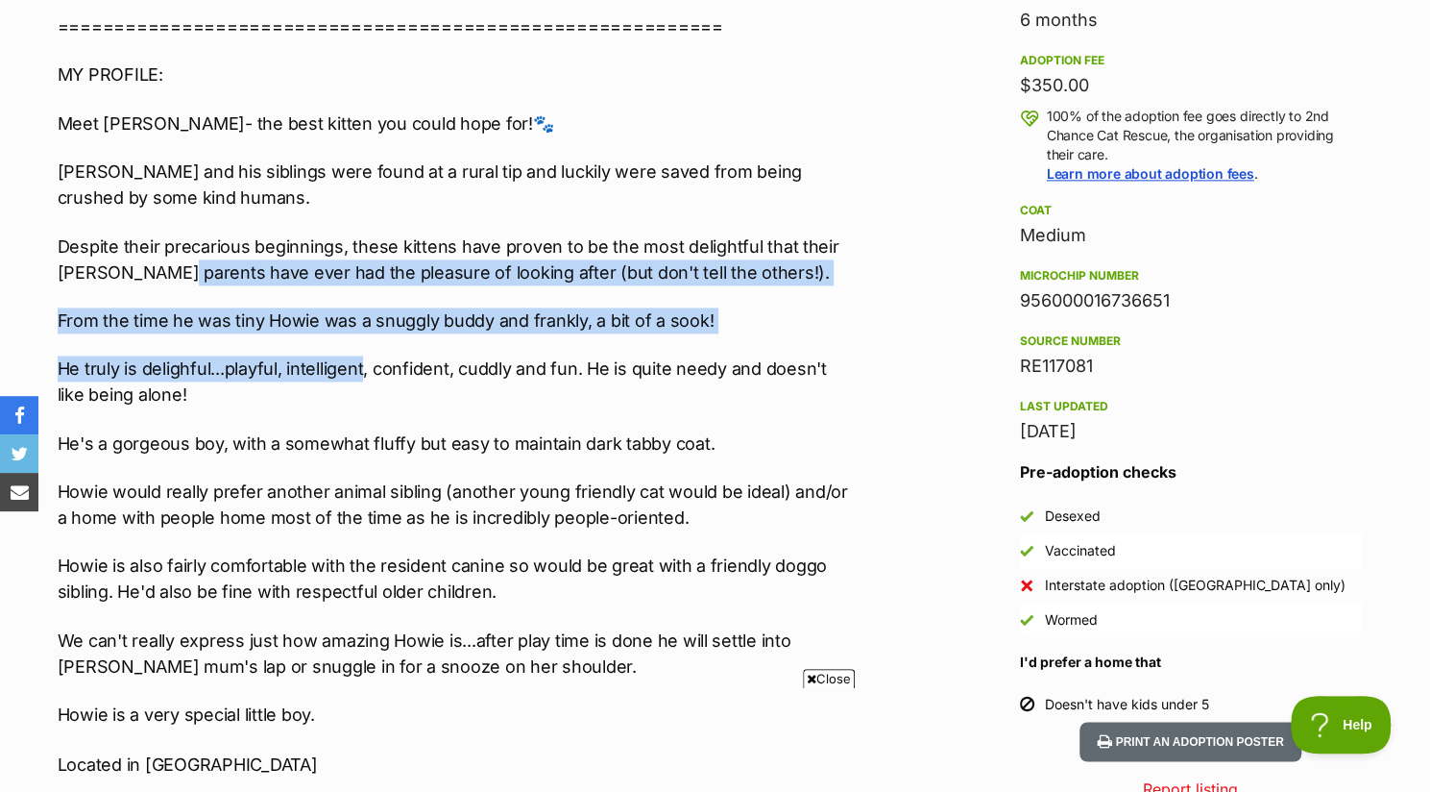
drag, startPoint x: 162, startPoint y: 285, endPoint x: 361, endPoint y: 362, distance: 213.2
click at [361, 362] on div "Interested in Adopting? To express your interest in adopting one of 2nd Chance …" at bounding box center [454, 482] width 793 height 1435
click at [222, 329] on div "Interested in Adopting? To express your interest in adopting one of 2nd Chance …" at bounding box center [454, 482] width 793 height 1435
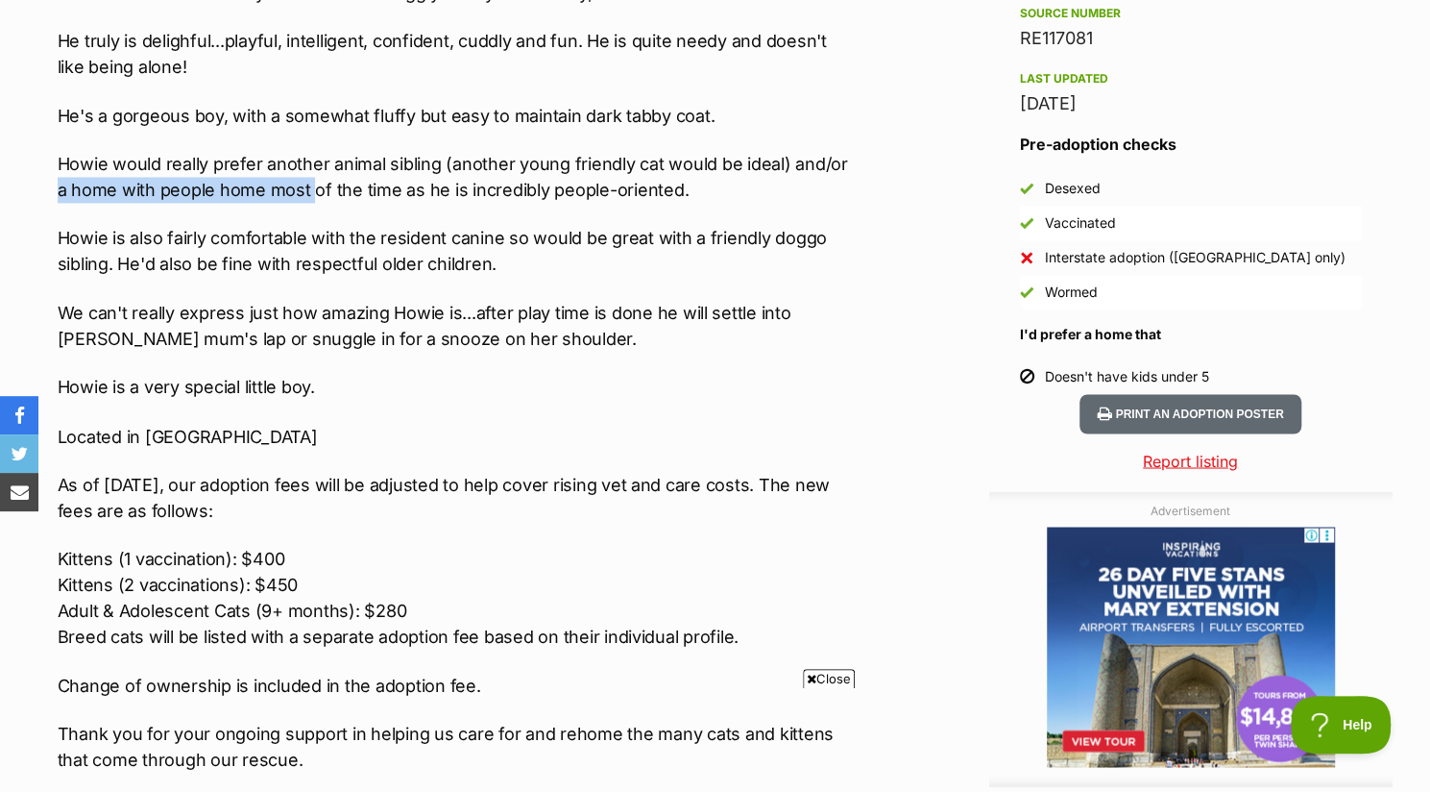
drag, startPoint x: 58, startPoint y: 205, endPoint x: 313, endPoint y: 222, distance: 256.1
click at [313, 203] on p "Howie would really prefer another animal sibling (another young friendly cat wo…" at bounding box center [454, 177] width 793 height 52
click at [315, 274] on p "Howie is also fairly comfortable with the resident canine so would be great wit…" at bounding box center [454, 251] width 793 height 52
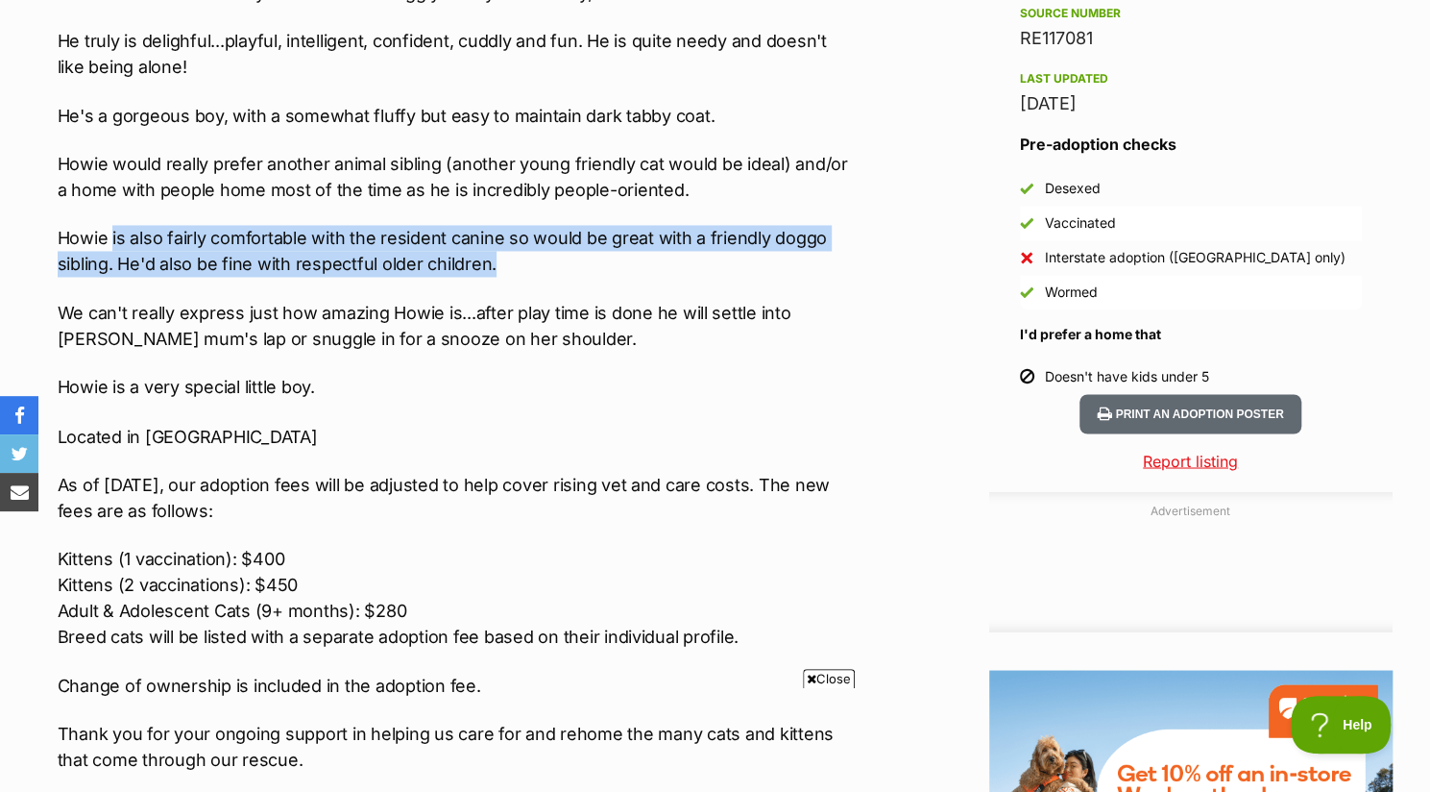
drag, startPoint x: 110, startPoint y: 269, endPoint x: 500, endPoint y: 293, distance: 390.7
click at [500, 277] on p "Howie is also fairly comfortable with the resident canine so would be great wit…" at bounding box center [454, 251] width 793 height 52
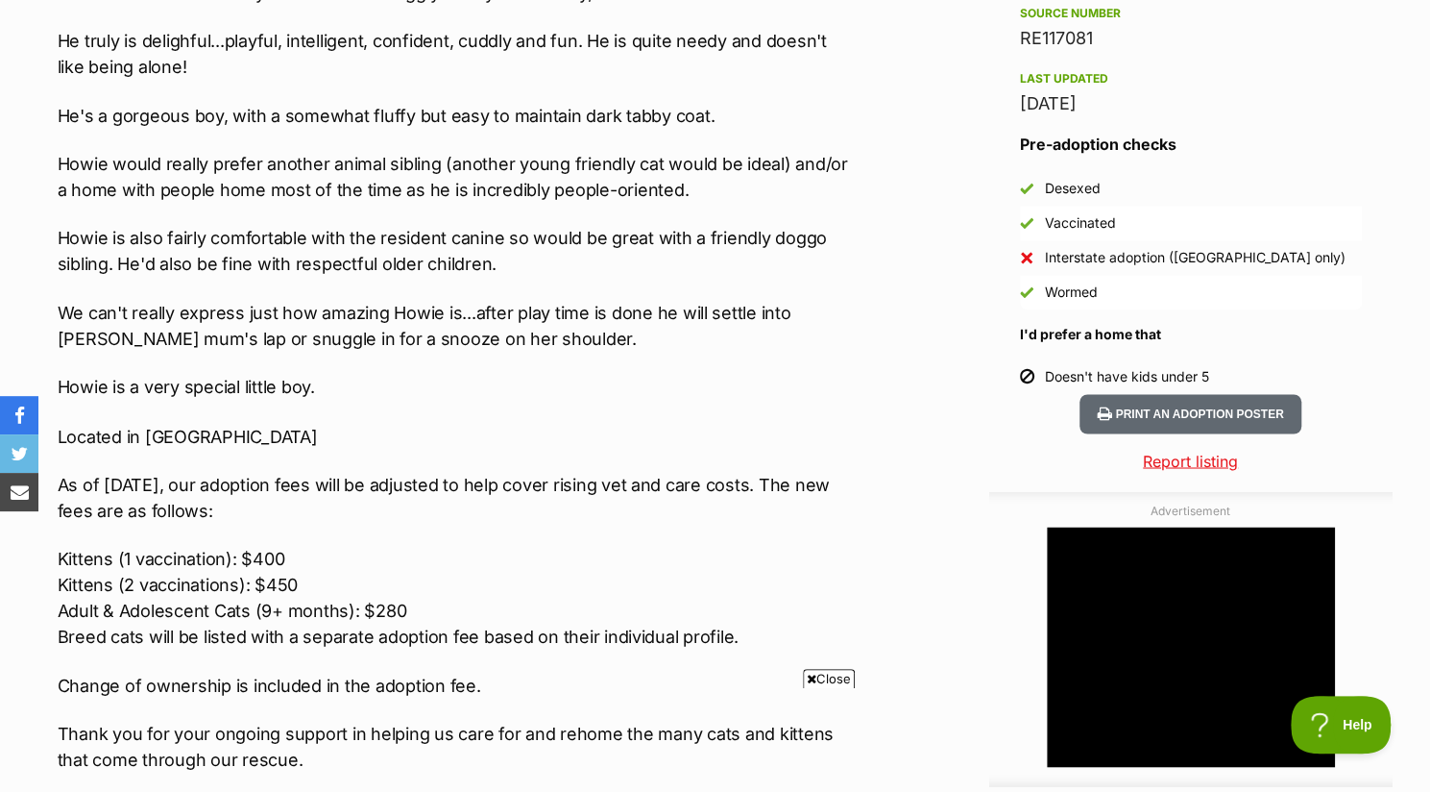
click at [228, 345] on p "We can't really express just how amazing Howie is...after play time is done he …" at bounding box center [454, 326] width 793 height 52
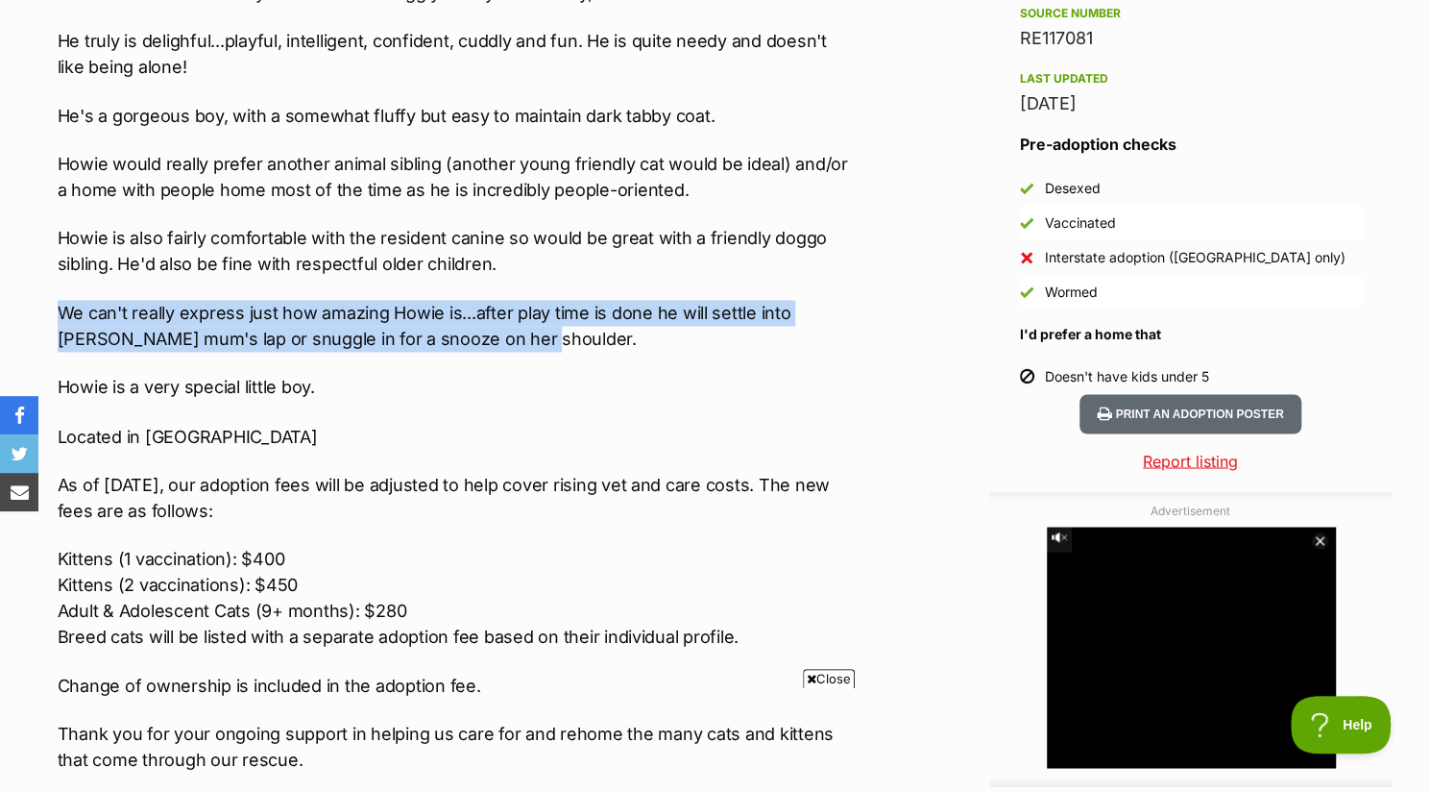
drag, startPoint x: 61, startPoint y: 339, endPoint x: 475, endPoint y: 375, distance: 415.5
click at [475, 352] on p "We can't really express just how amazing Howie is...after play time is done he …" at bounding box center [454, 326] width 793 height 52
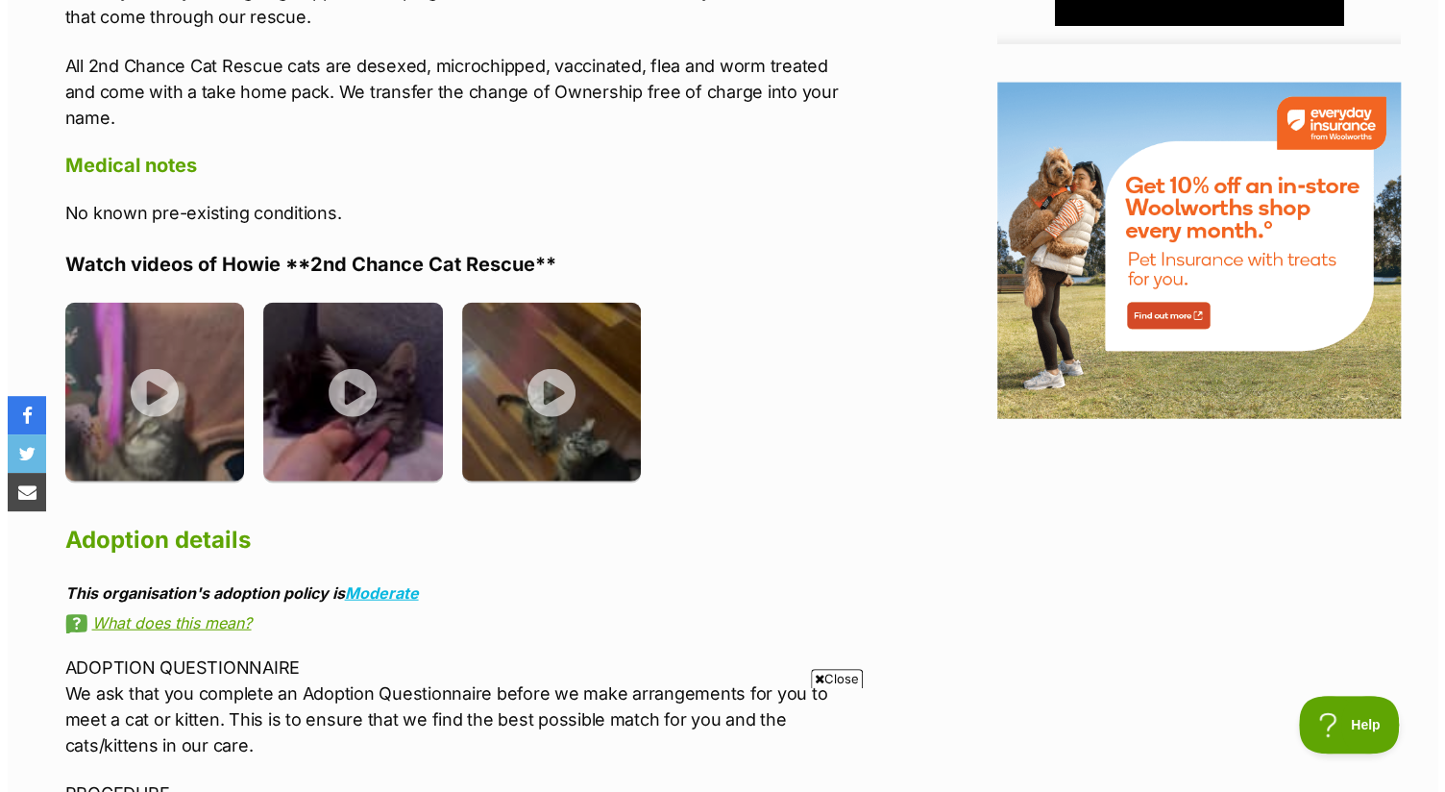
scroll to position [2465, 0]
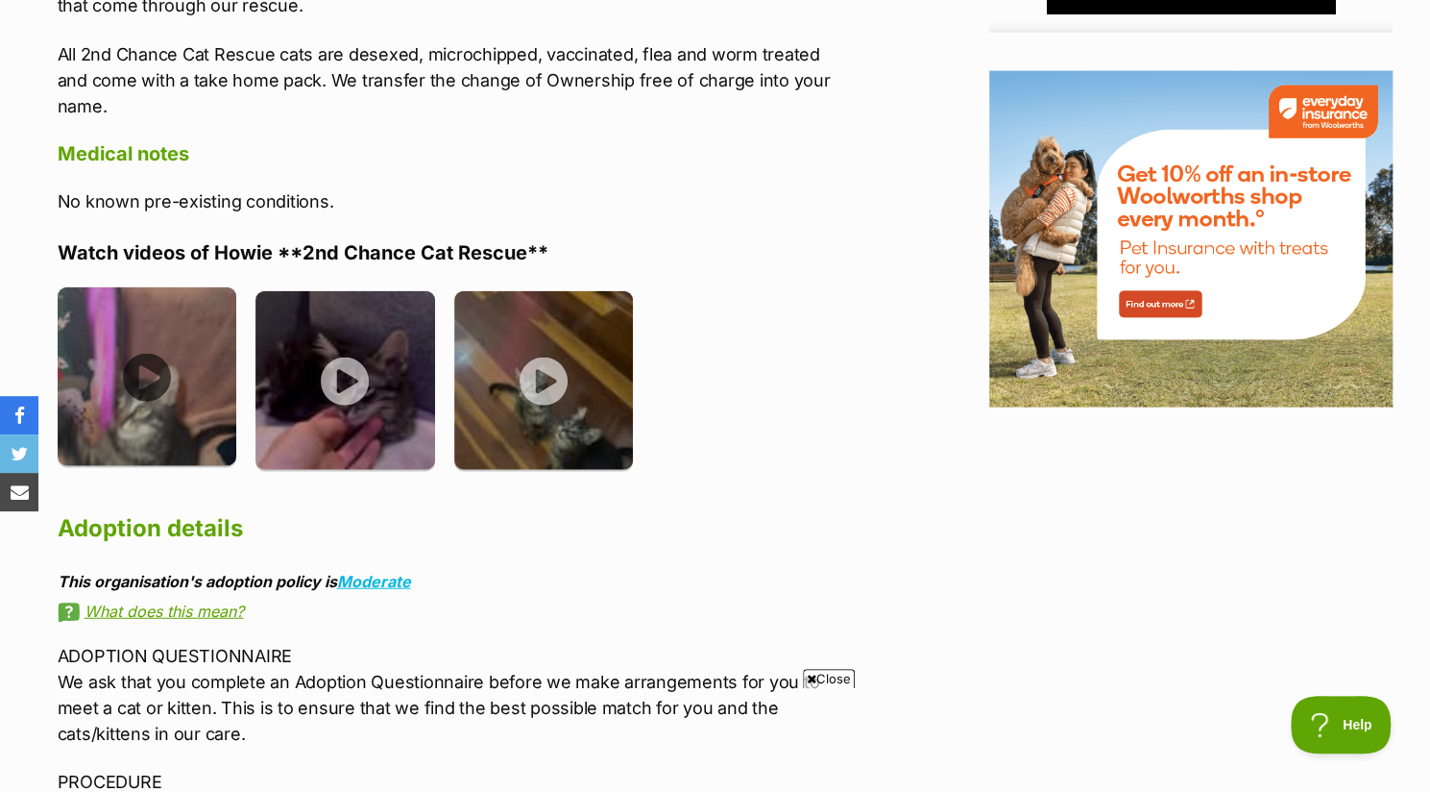
click at [138, 377] on img at bounding box center [148, 377] width 180 height 180
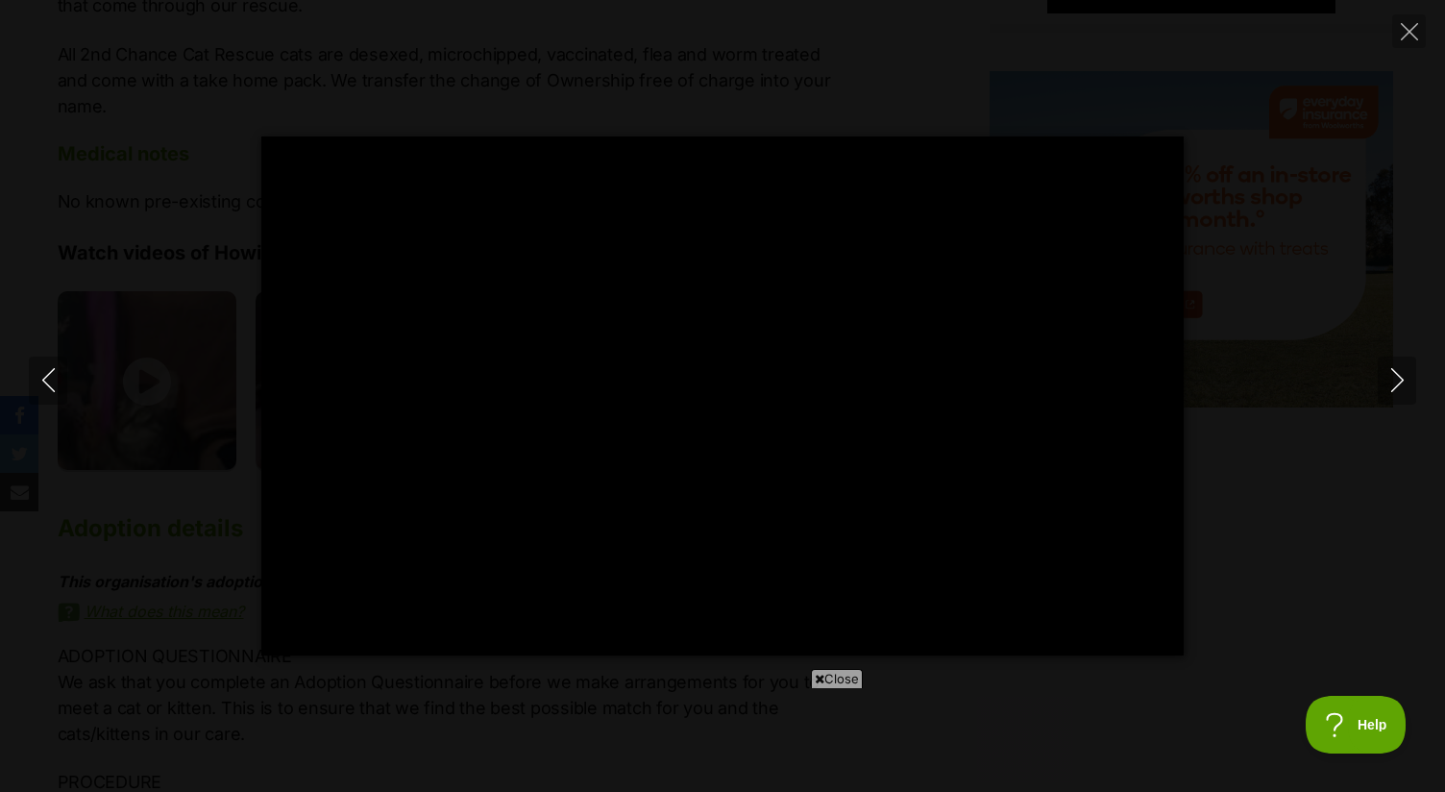
scroll to position [0, 0]
type input "23.24"
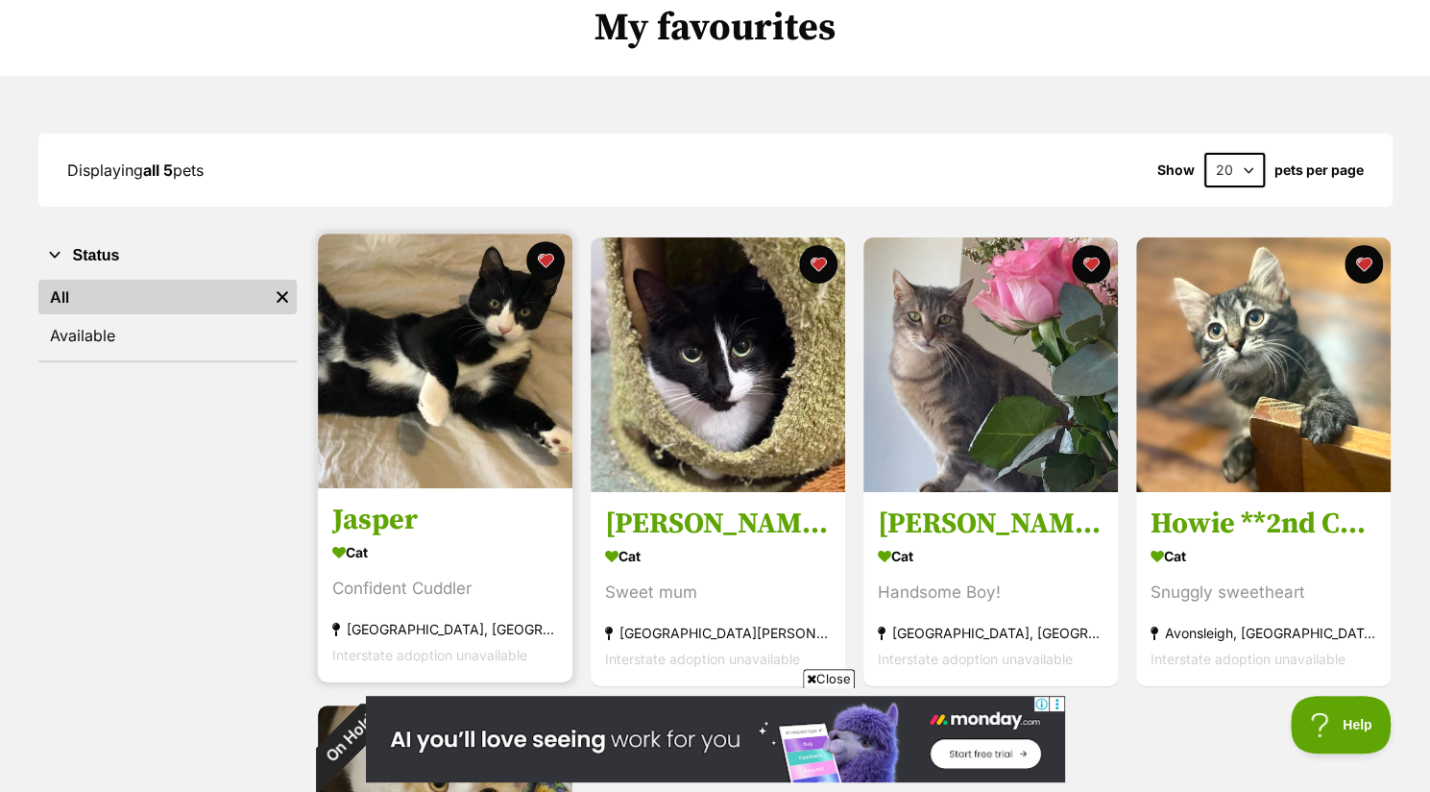
click at [381, 522] on h3 "Jasper" at bounding box center [445, 520] width 226 height 37
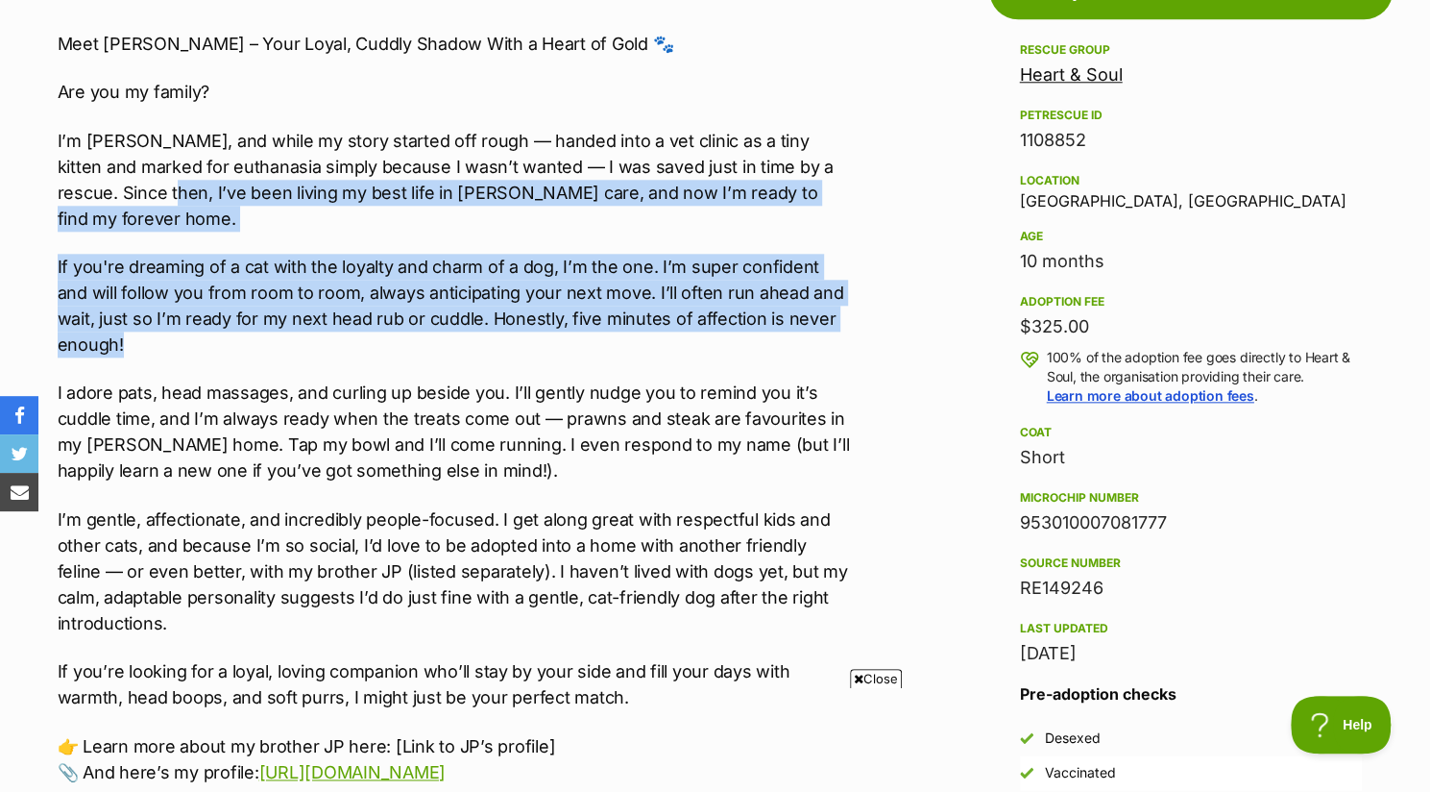
drag, startPoint x: 159, startPoint y: 190, endPoint x: 239, endPoint y: 316, distance: 149.0
click at [239, 316] on div "Meet Jasper – Your Loyal, Cuddly Shadow With a Heart of Gold 🐾 Are you my famil…" at bounding box center [454, 408] width 793 height 754
click at [197, 317] on p "If you're dreaming of a cat with the loyalty and charm of a dog, I’m the one. I…" at bounding box center [454, 306] width 793 height 104
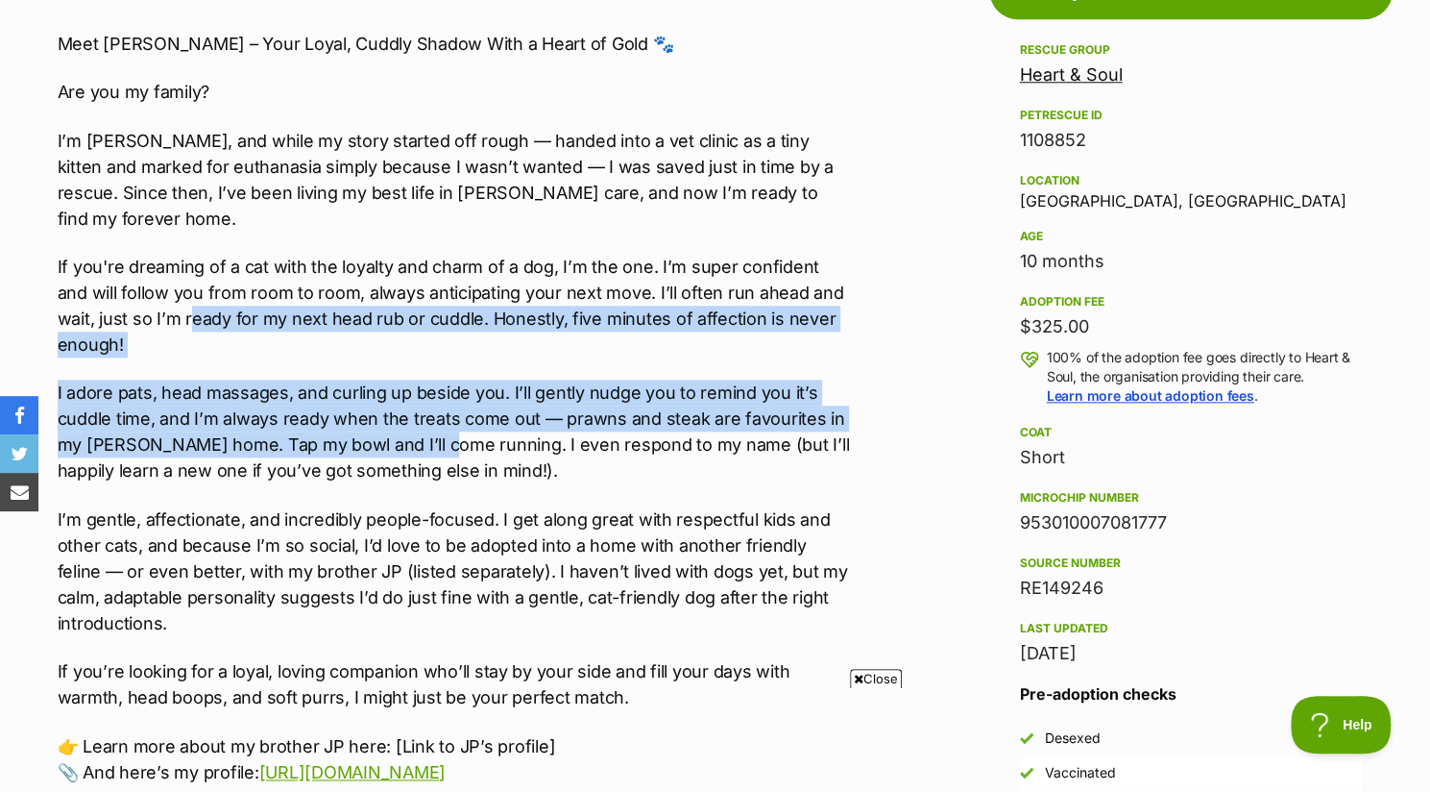
drag, startPoint x: 144, startPoint y: 287, endPoint x: 400, endPoint y: 417, distance: 286.5
click at [400, 417] on div "Meet Jasper – Your Loyal, Cuddly Shadow With a Heart of Gold 🐾 Are you my famil…" at bounding box center [454, 408] width 793 height 754
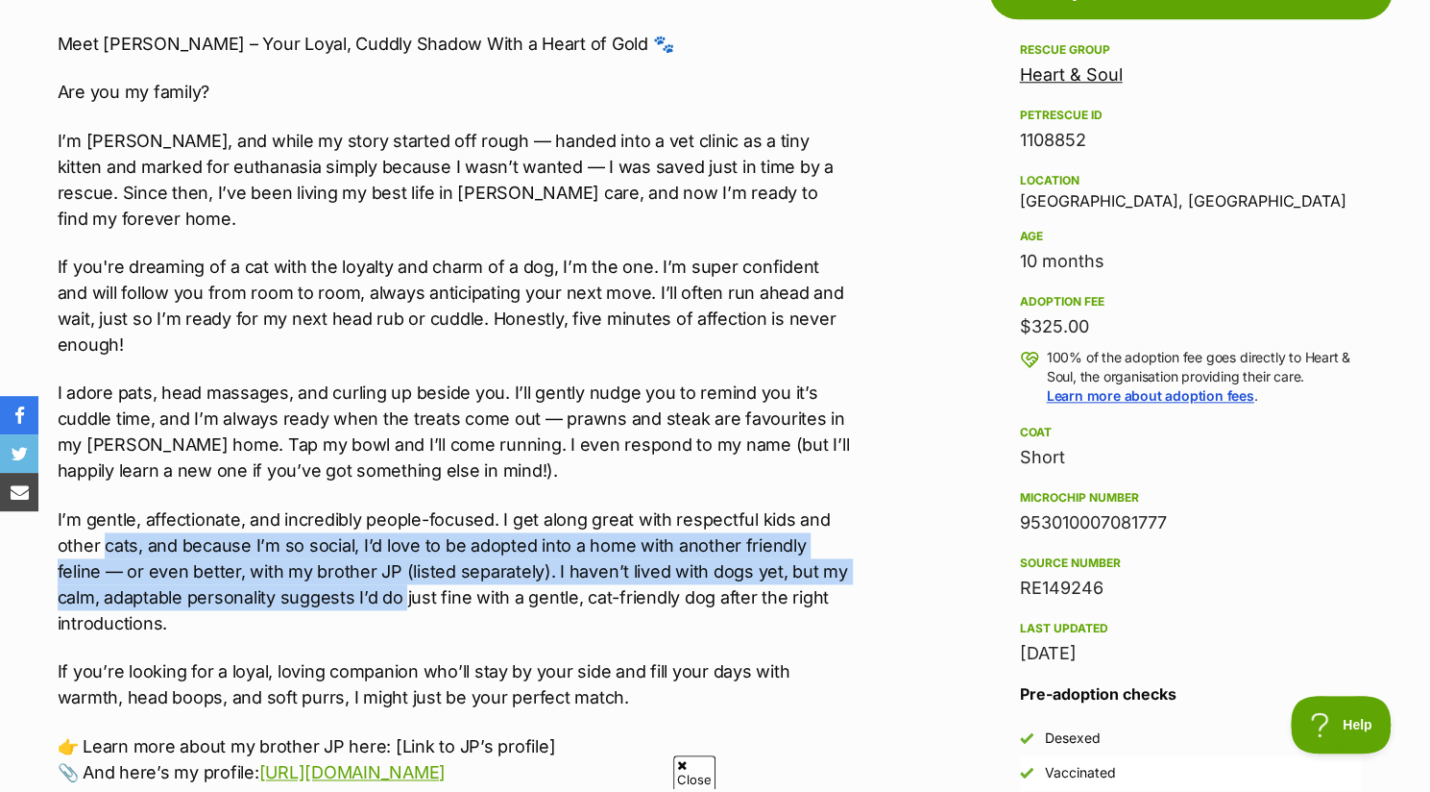
drag, startPoint x: 104, startPoint y: 526, endPoint x: 357, endPoint y: 580, distance: 259.2
click at [357, 580] on p "I’m gentle, affectionate, and incredibly people-focused. I get along great with…" at bounding box center [454, 571] width 793 height 130
click at [348, 562] on p "I’m gentle, affectionate, and incredibly people-focused. I get along great with…" at bounding box center [454, 571] width 793 height 130
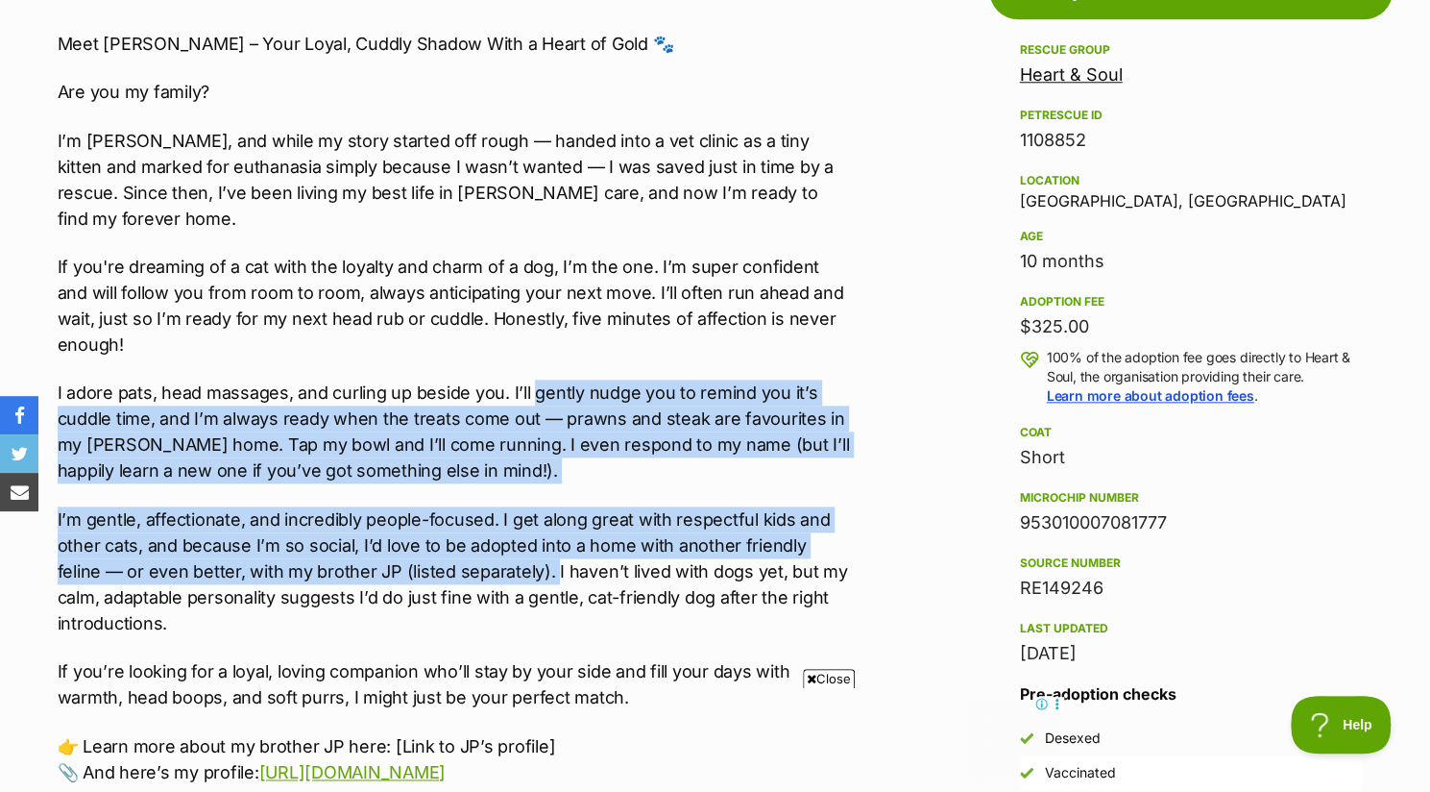
drag, startPoint x: 503, startPoint y: 547, endPoint x: 511, endPoint y: 285, distance: 261.4
click at [511, 285] on div "Meet Jasper – Your Loyal, Cuddly Shadow With a Heart of Gold 🐾 Are you my famil…" at bounding box center [454, 408] width 793 height 754
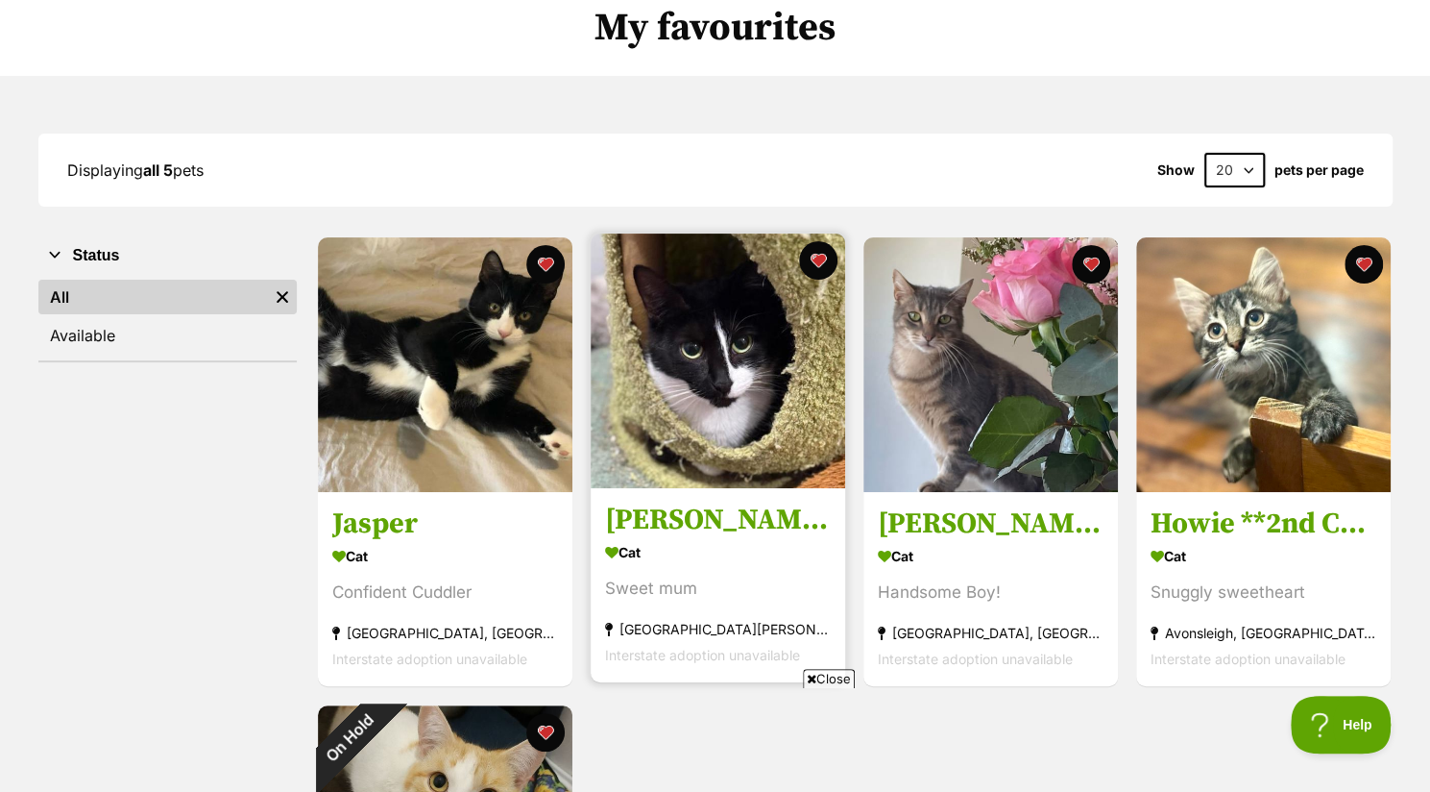
click at [739, 463] on img at bounding box center [718, 360] width 255 height 255
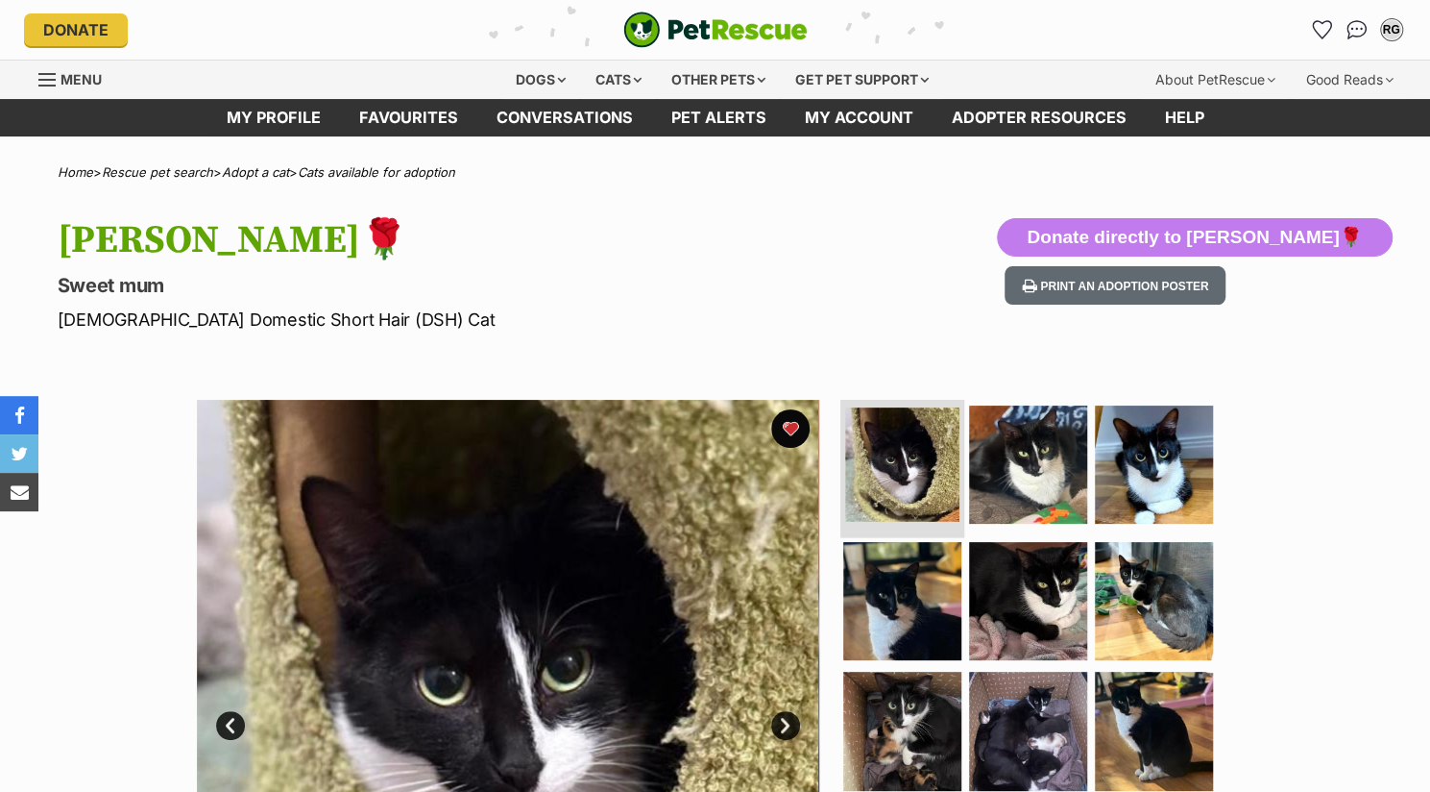
click at [914, 483] on img at bounding box center [902, 464] width 114 height 114
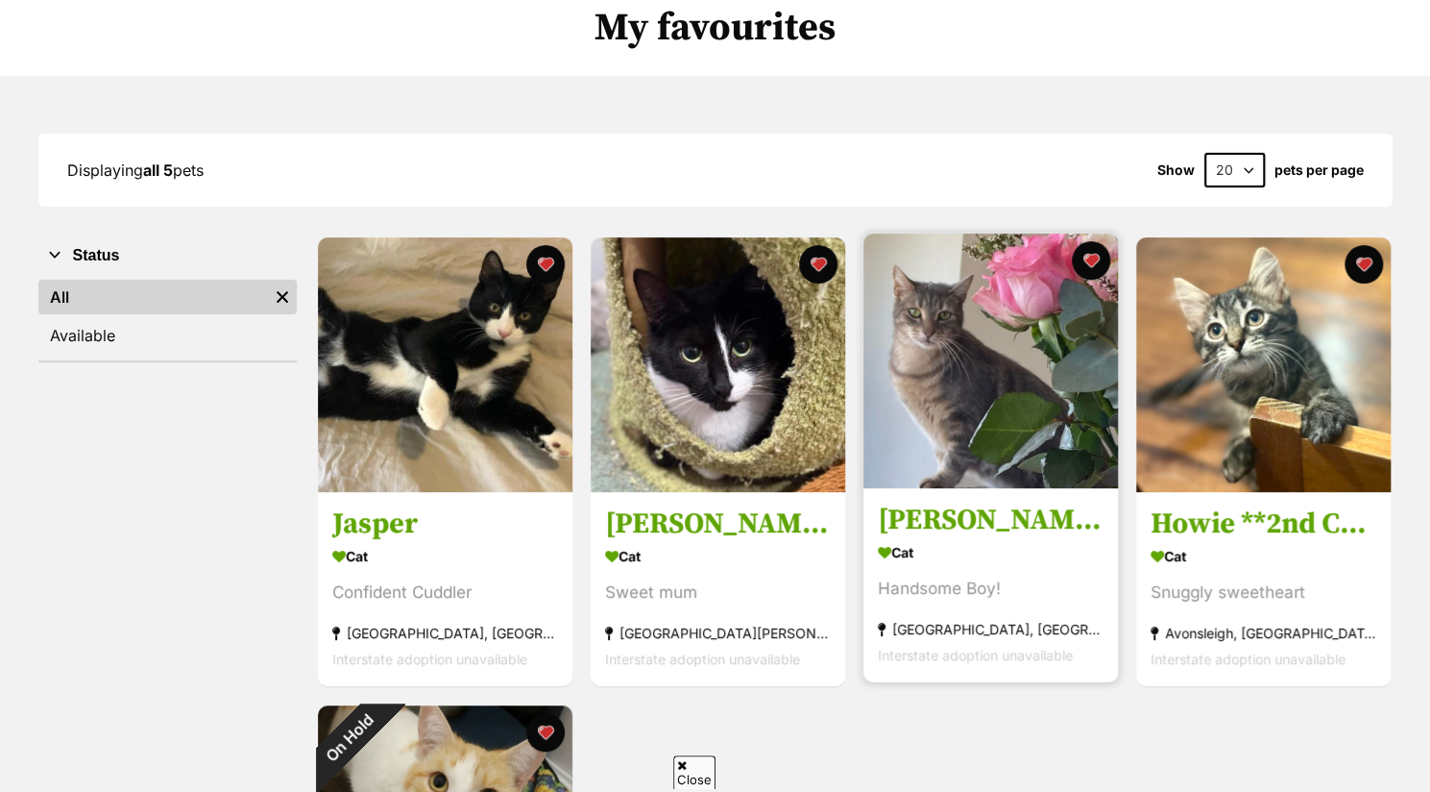
click at [930, 383] on img at bounding box center [991, 360] width 255 height 255
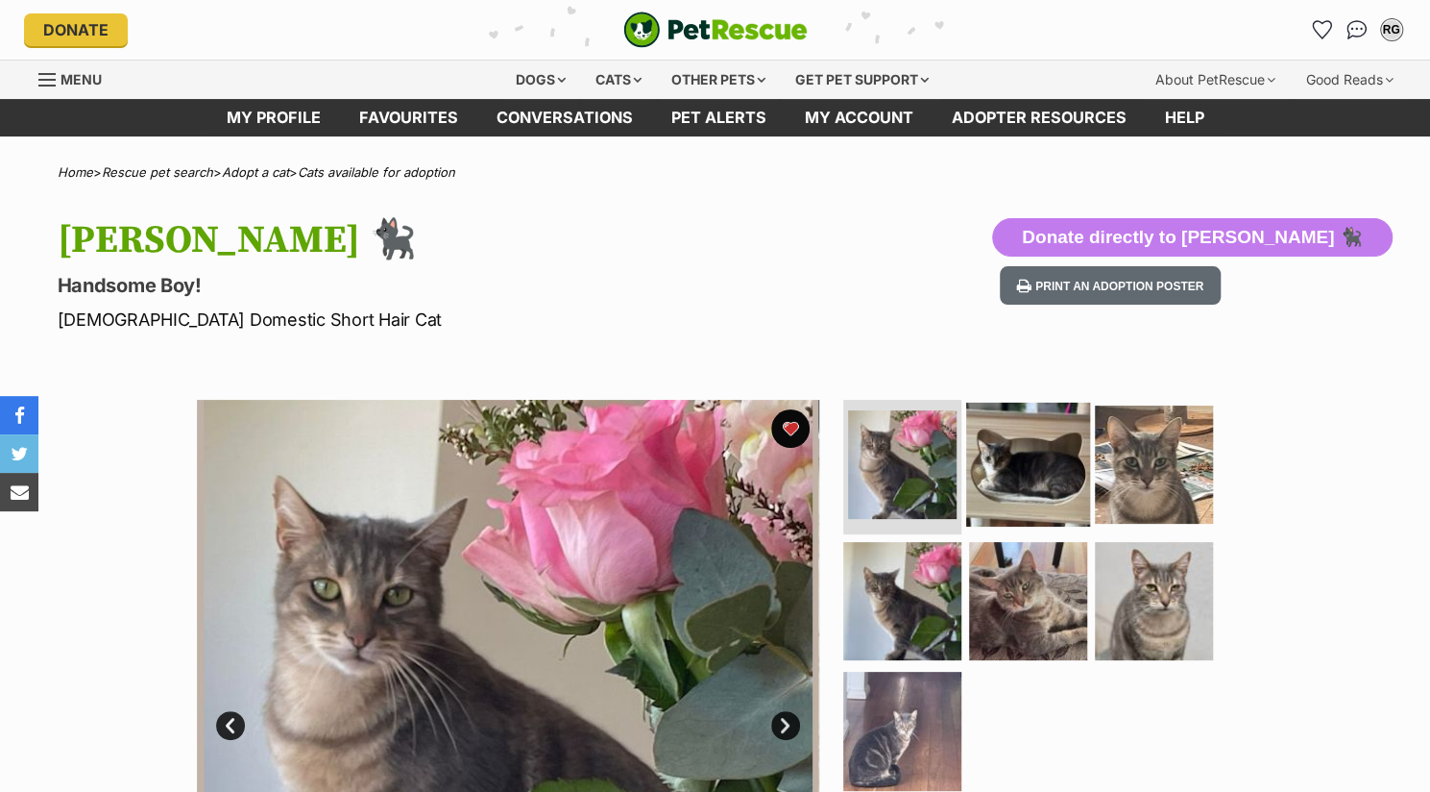
click at [1033, 470] on img at bounding box center [1028, 464] width 124 height 124
